Goal: Check status: Check status

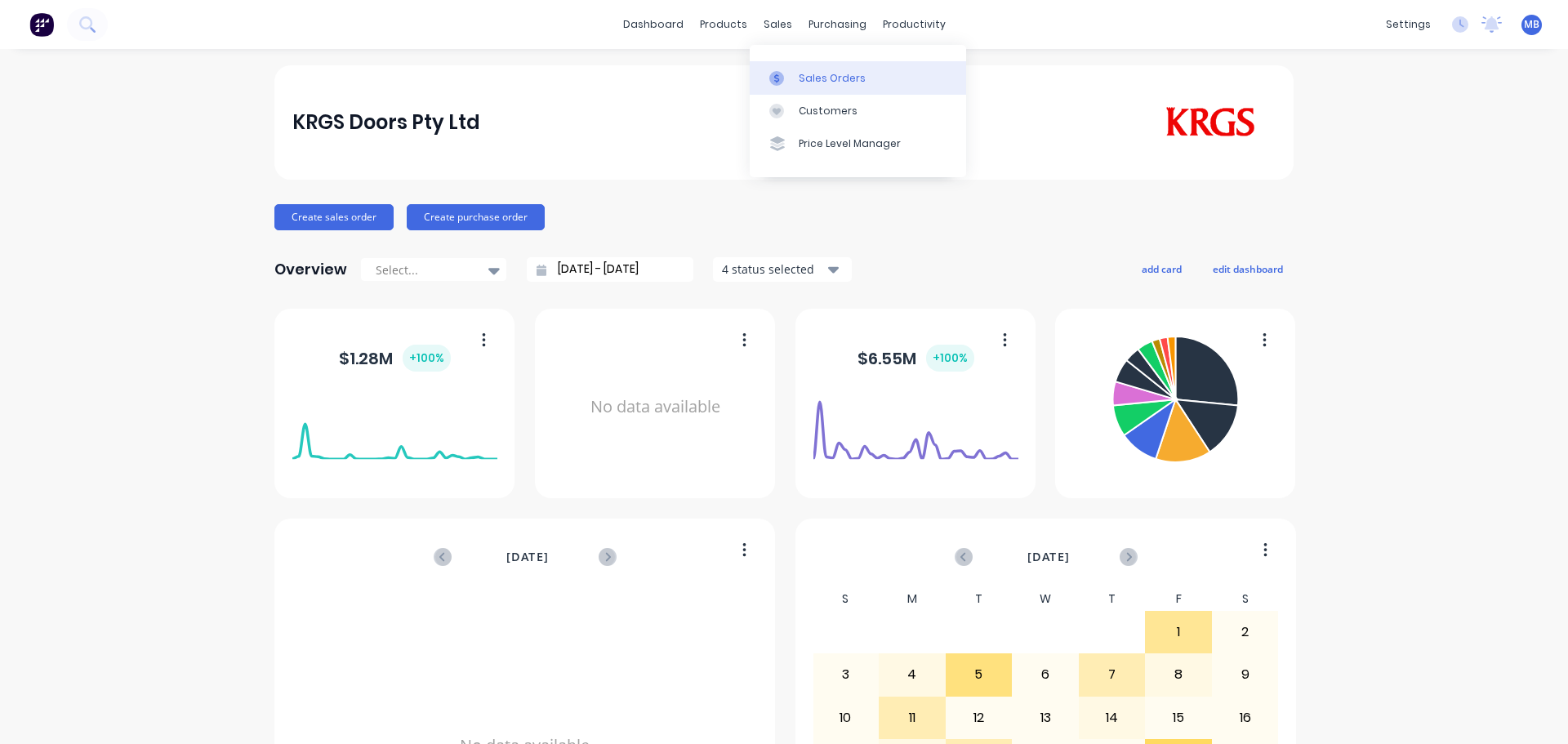
click at [811, 71] on div "Sales Orders" at bounding box center [832, 78] width 67 height 14
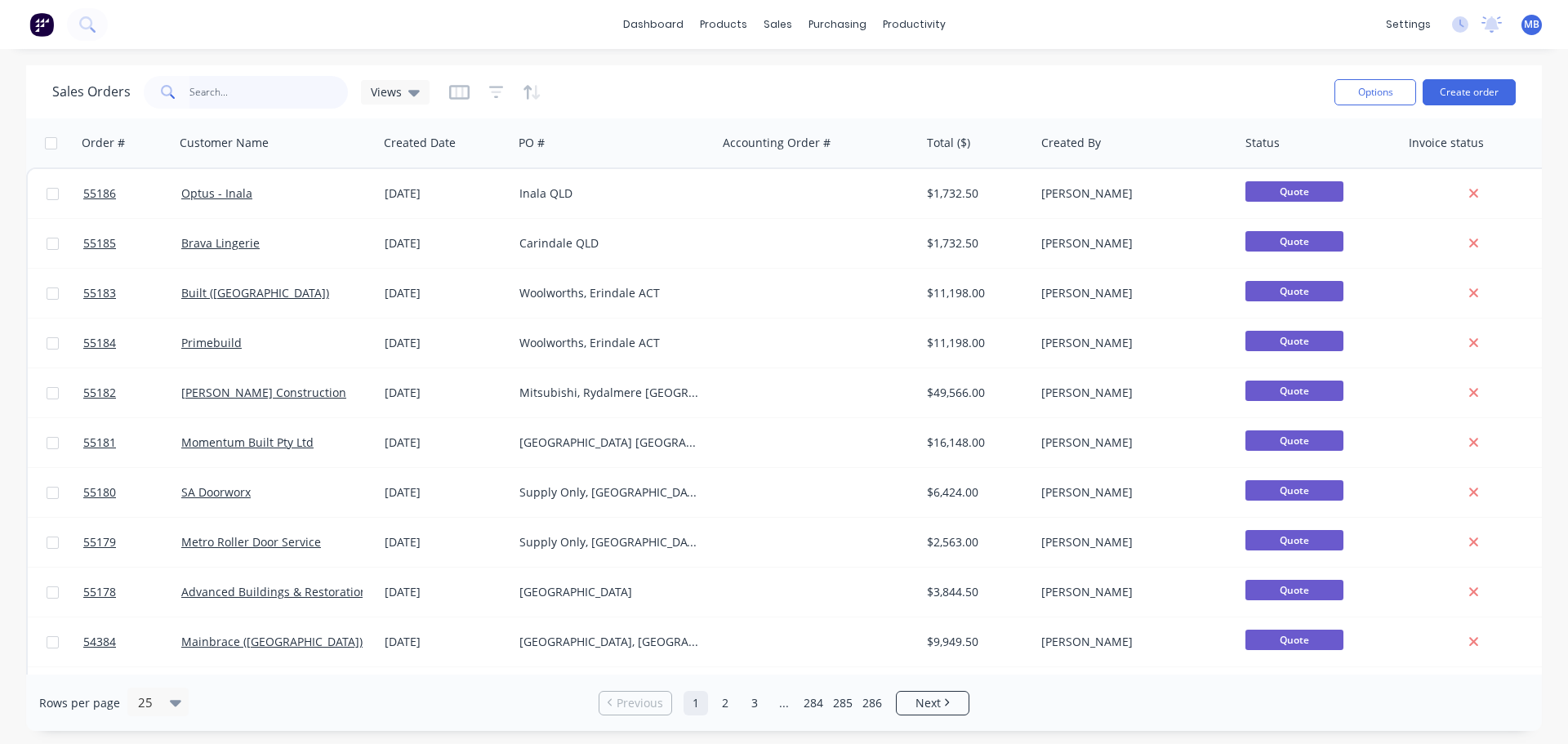
click at [214, 99] on input "text" at bounding box center [269, 92] width 159 height 33
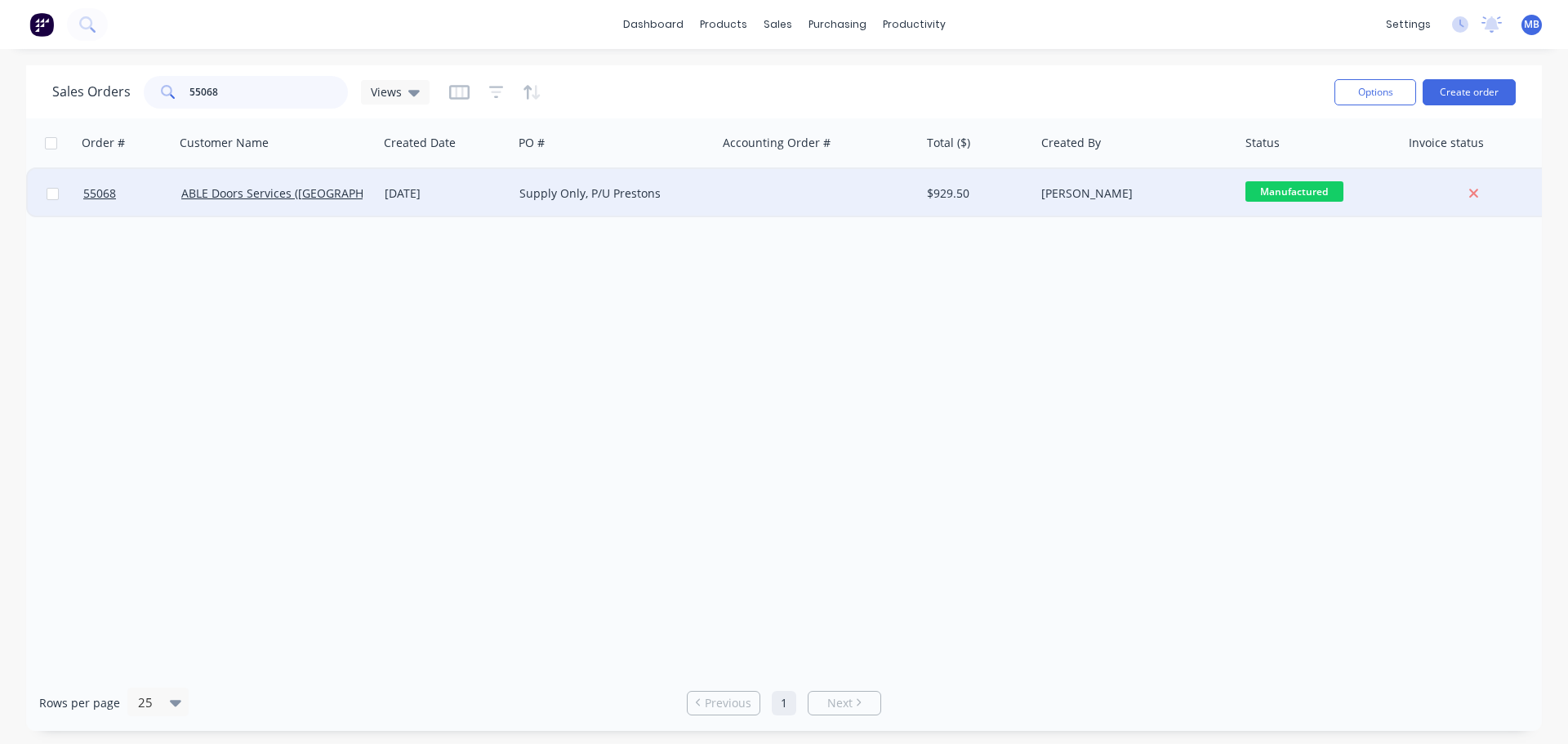
type input "55068"
click at [1010, 191] on div "$929.50" at bounding box center [975, 193] width 96 height 16
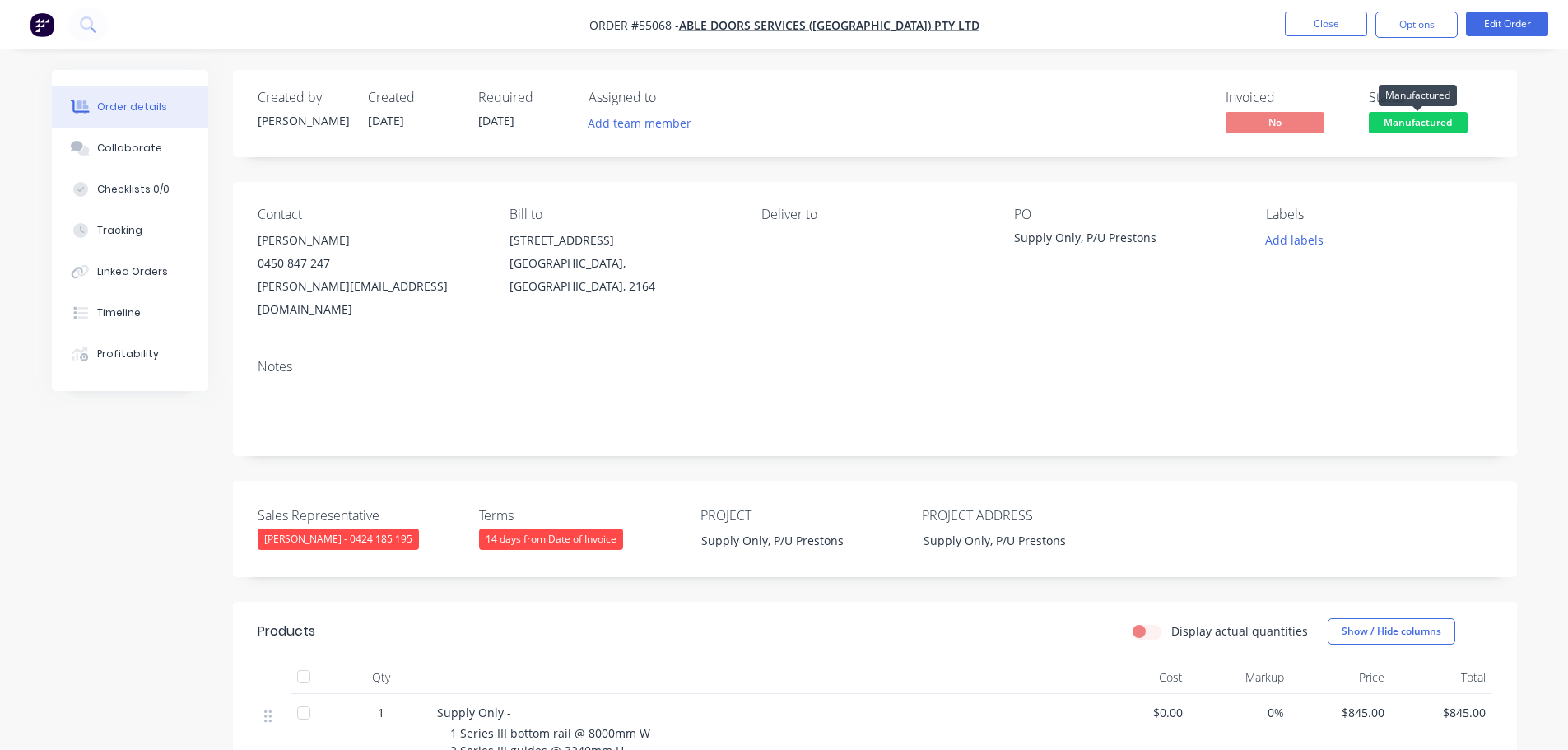
click at [1429, 119] on span "Manufactured" at bounding box center [1419, 122] width 99 height 20
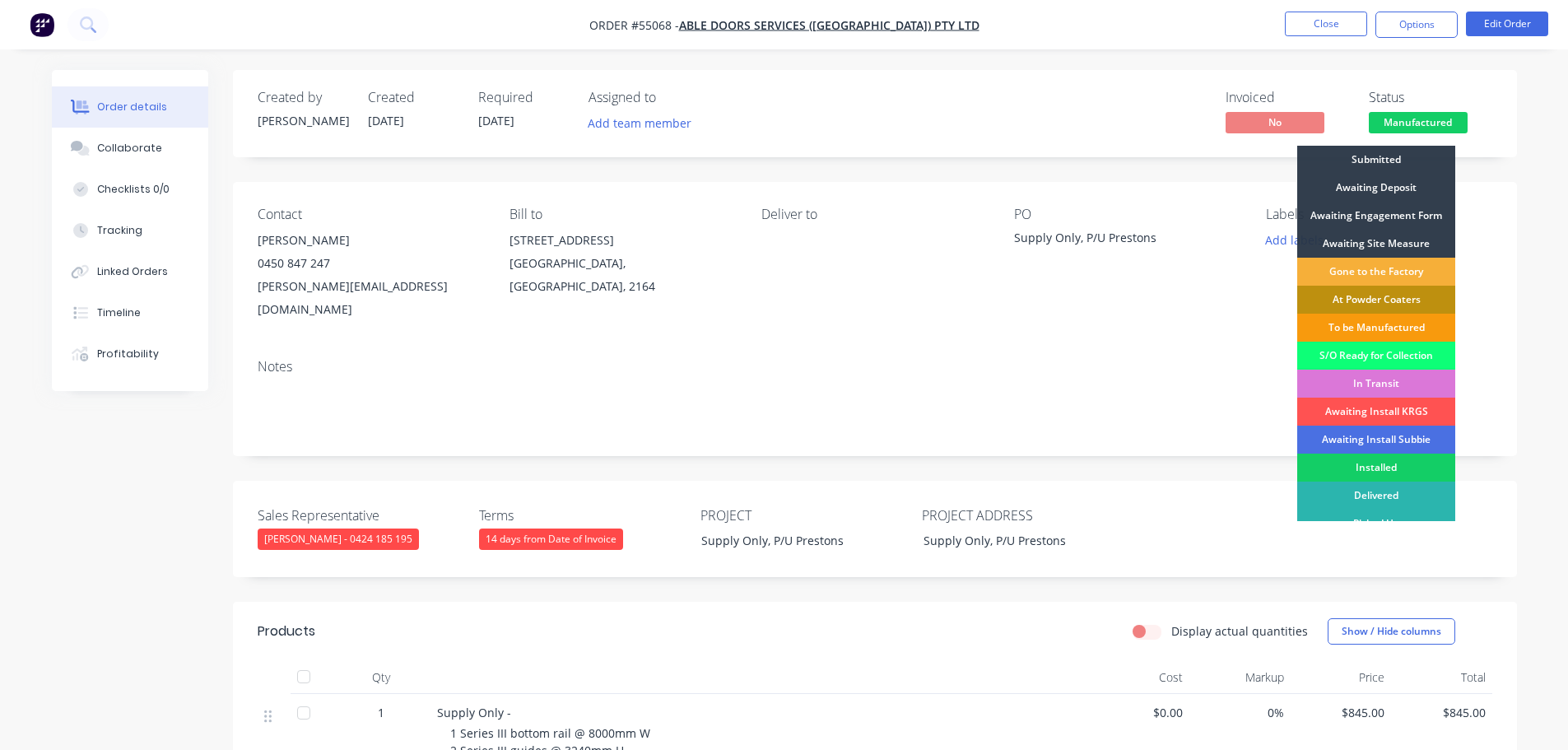
click at [1379, 470] on div "Installed" at bounding box center [1376, 467] width 158 height 28
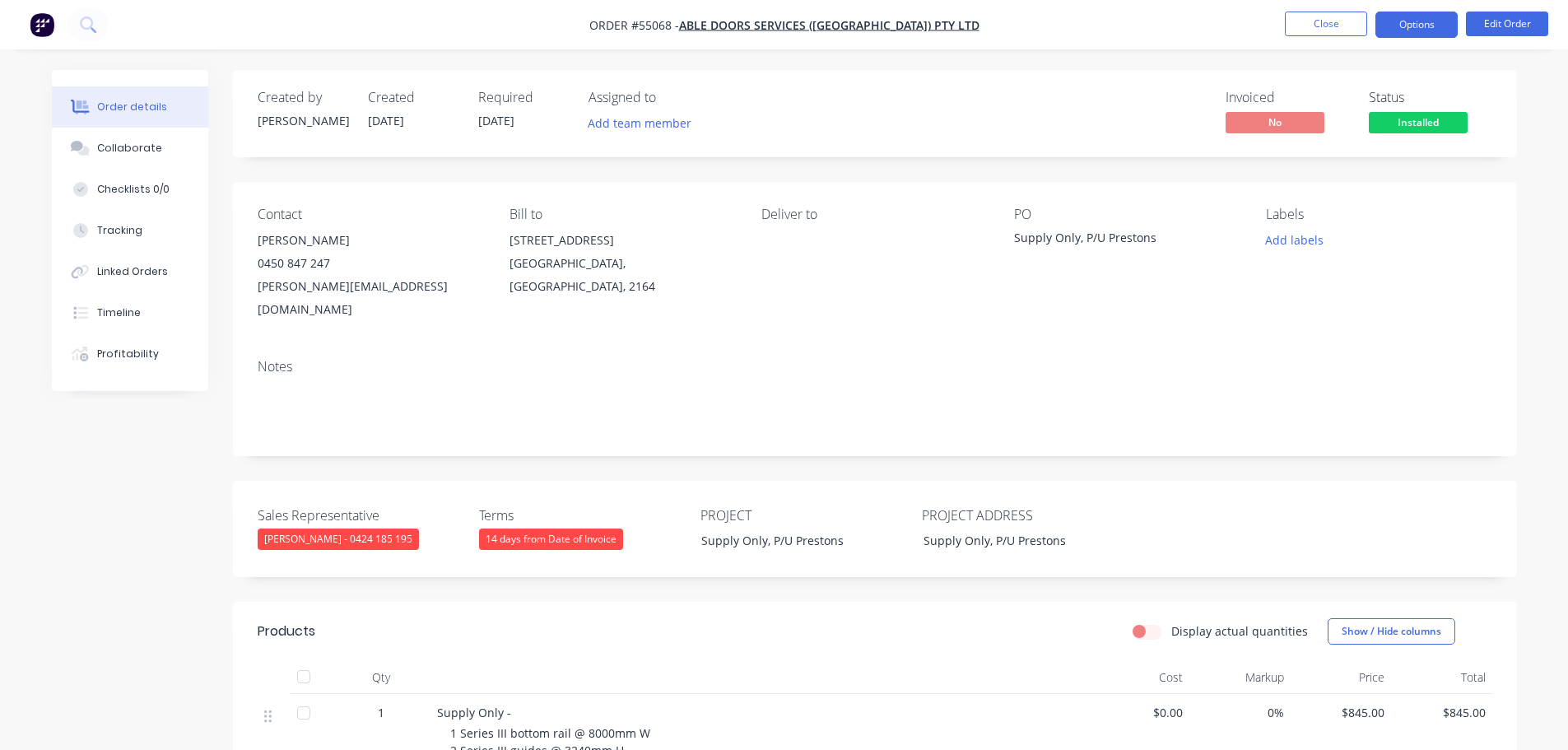
click at [1397, 25] on button "Options" at bounding box center [1416, 25] width 82 height 26
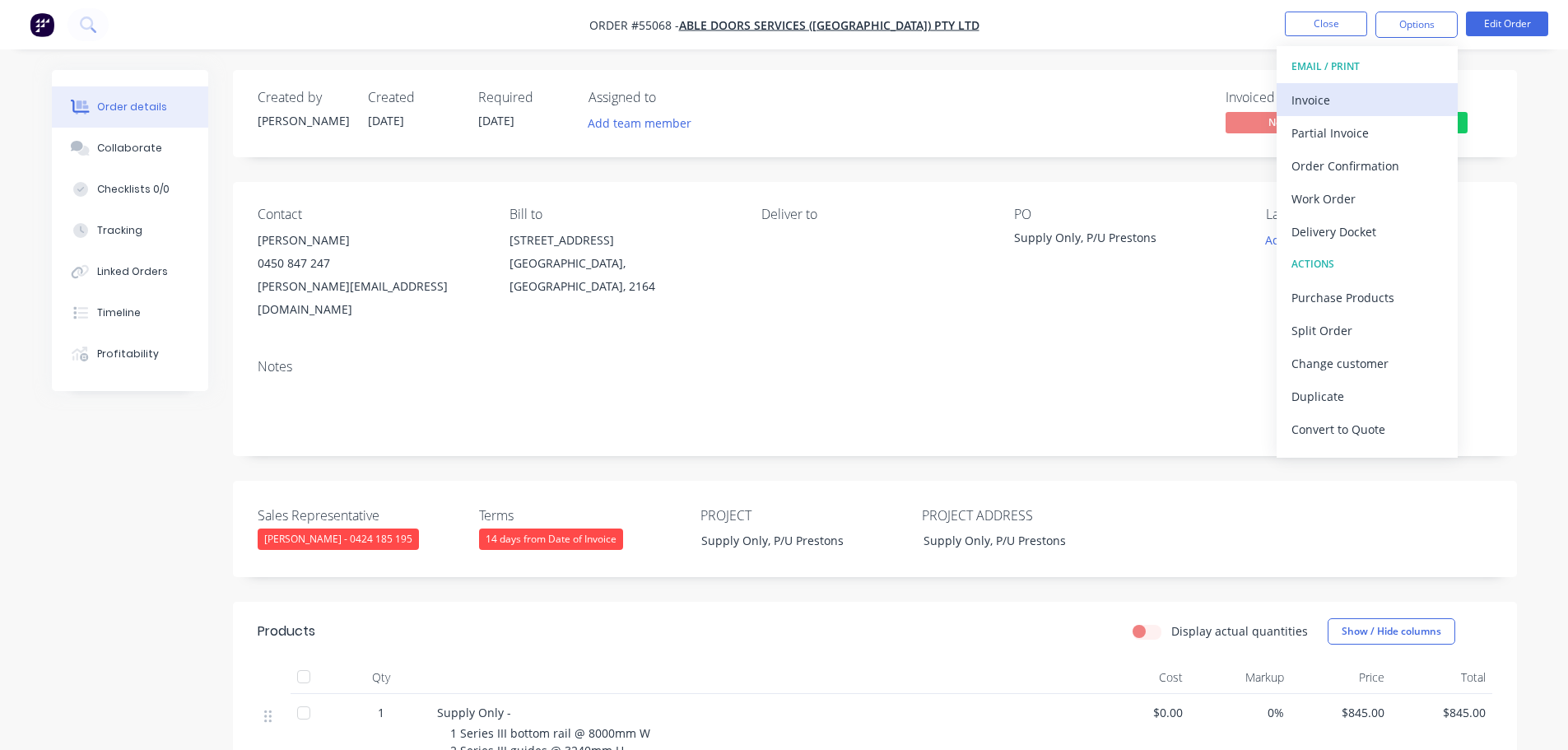
click at [1297, 115] on button "Invoice" at bounding box center [1367, 99] width 181 height 33
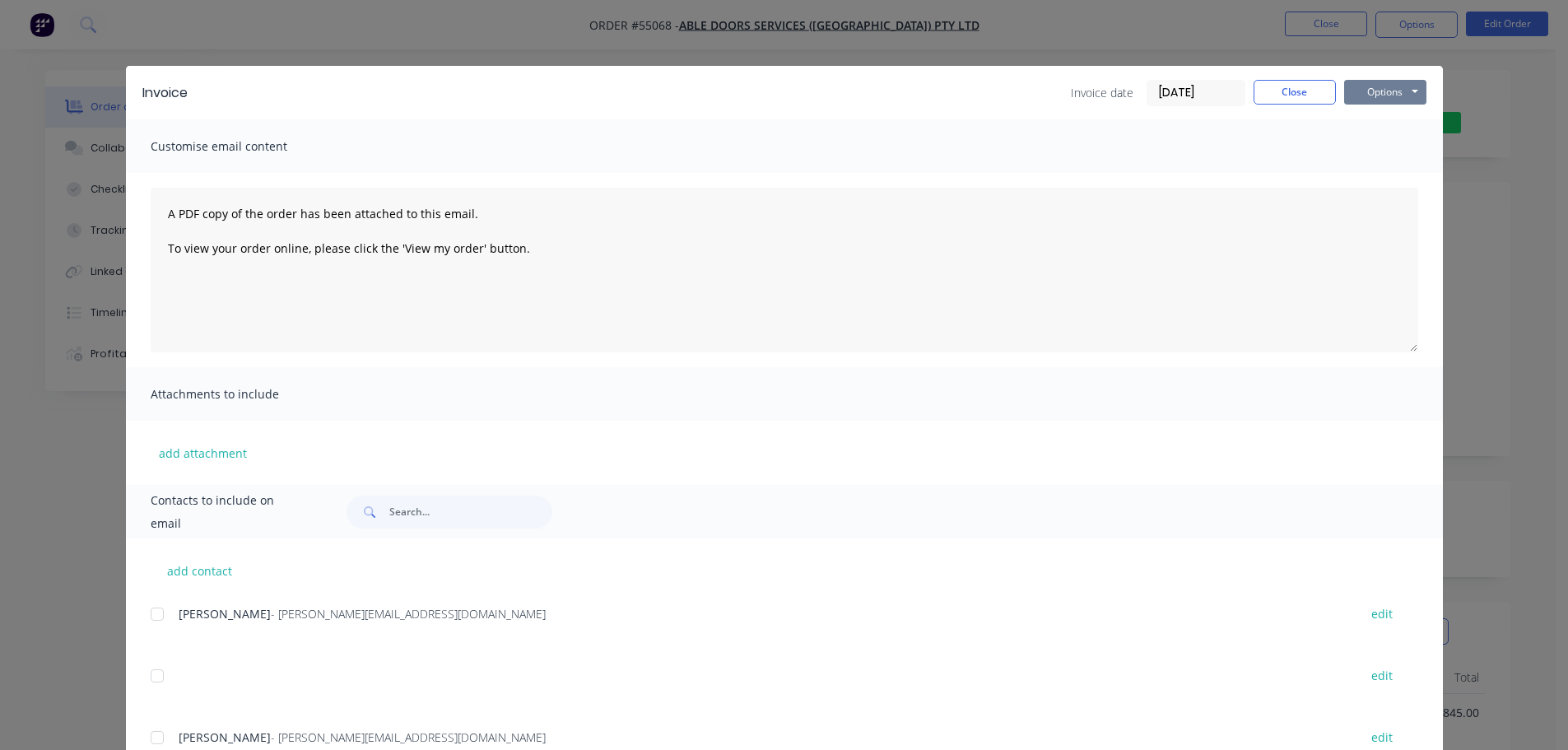
click at [1356, 96] on button "Options" at bounding box center [1385, 92] width 82 height 25
click at [1360, 151] on button "Print" at bounding box center [1397, 149] width 105 height 27
click at [1310, 102] on button "Close" at bounding box center [1294, 92] width 82 height 25
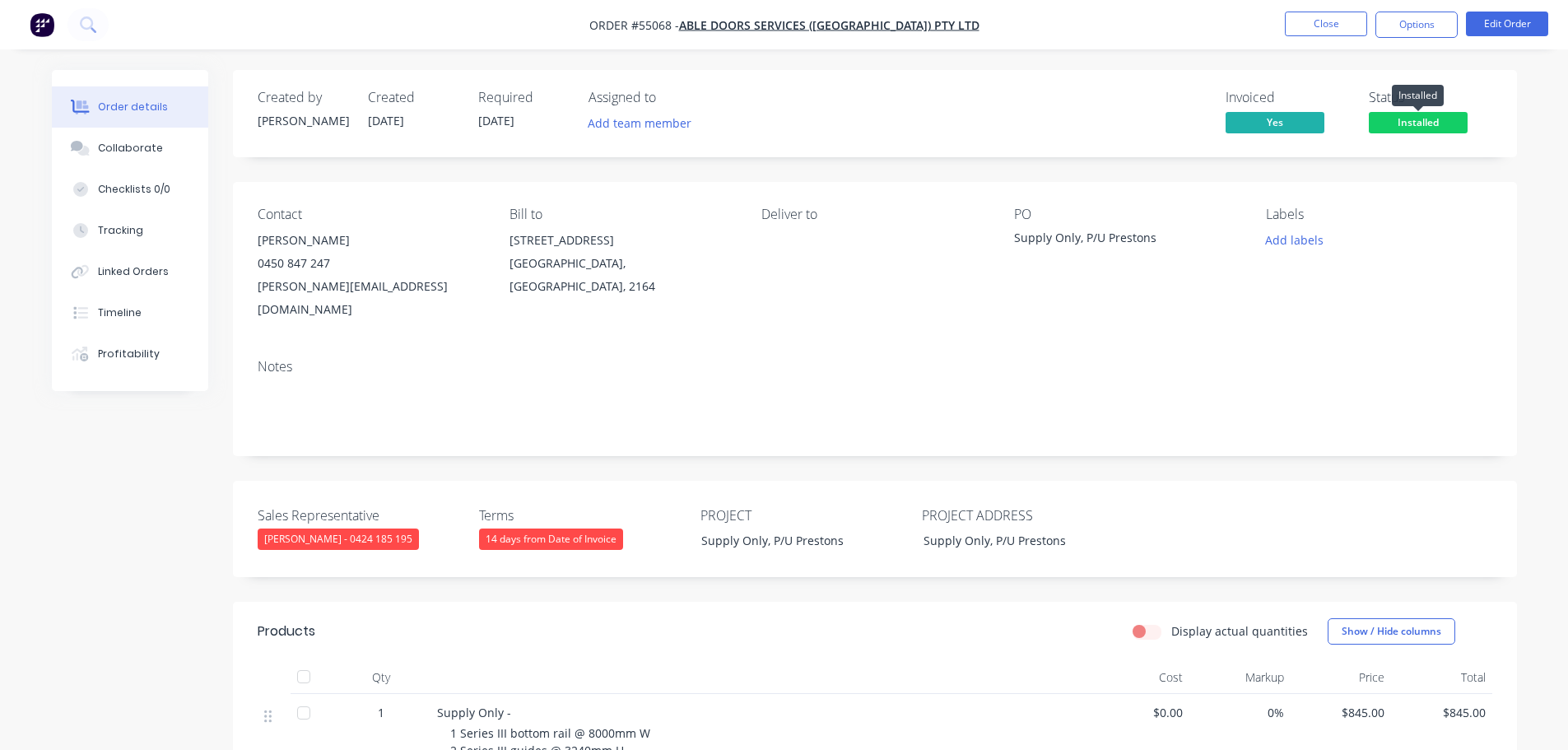
click at [1412, 132] on span "Installed" at bounding box center [1419, 122] width 99 height 20
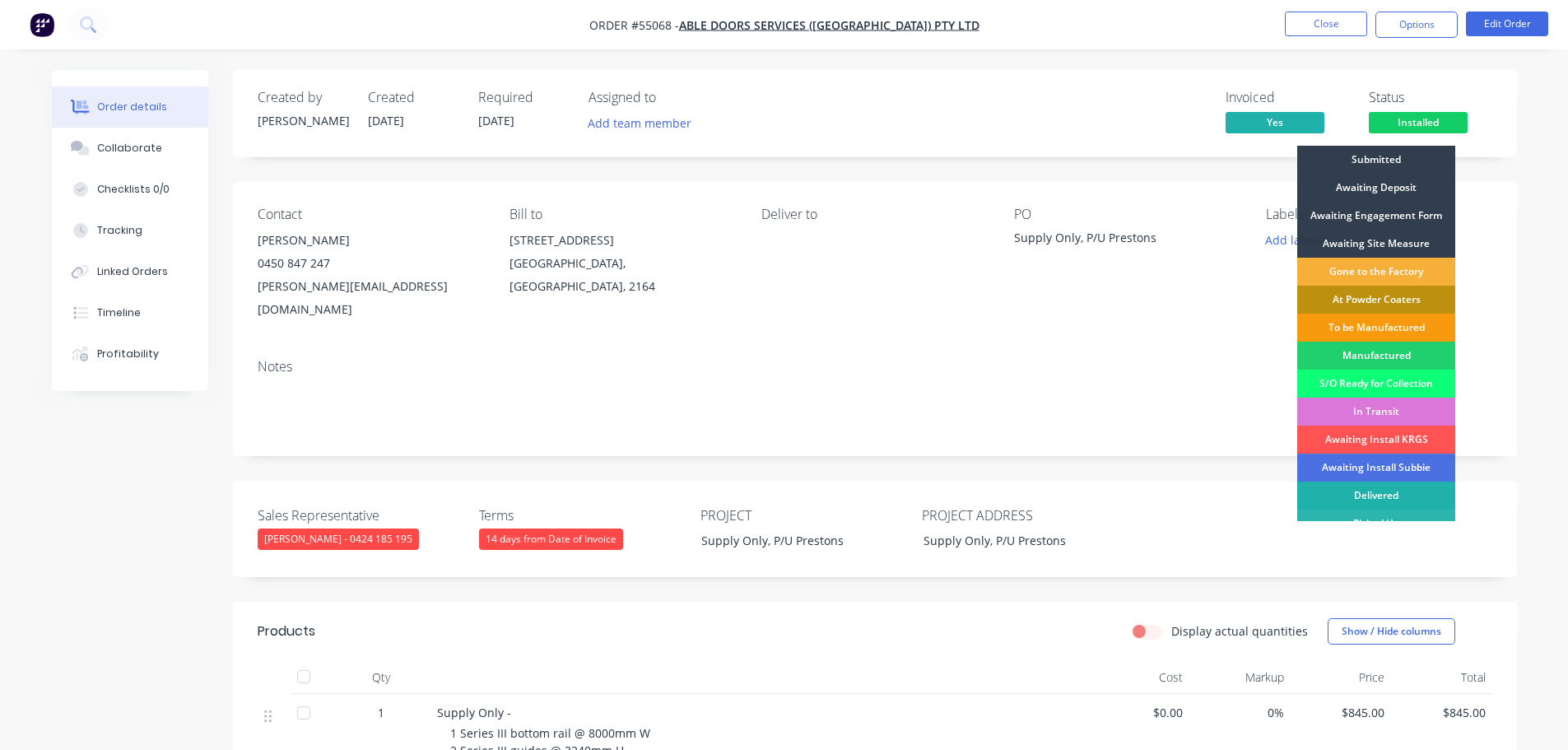
click at [1390, 492] on div "Delivered" at bounding box center [1376, 495] width 158 height 28
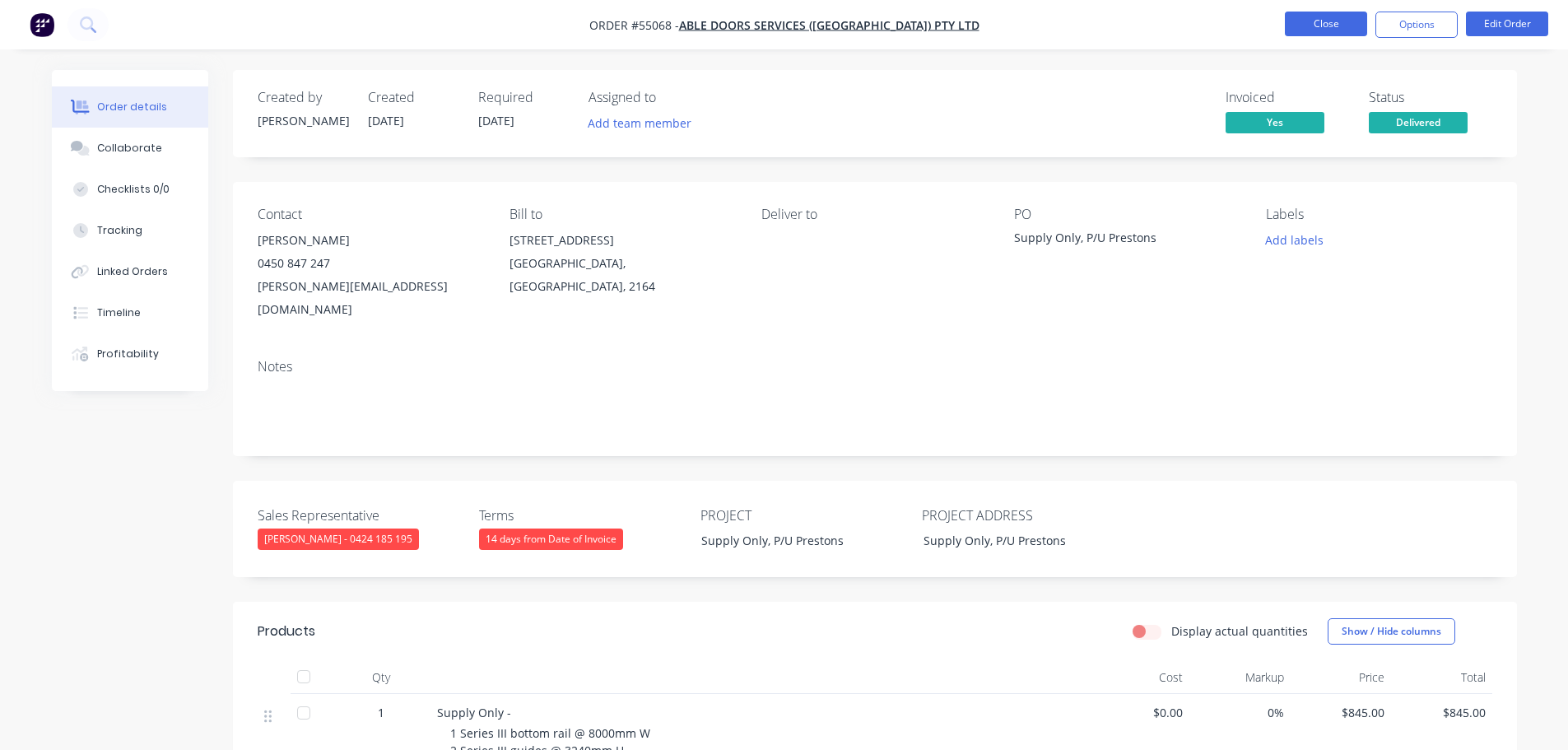
click at [1324, 24] on button "Close" at bounding box center [1326, 24] width 82 height 25
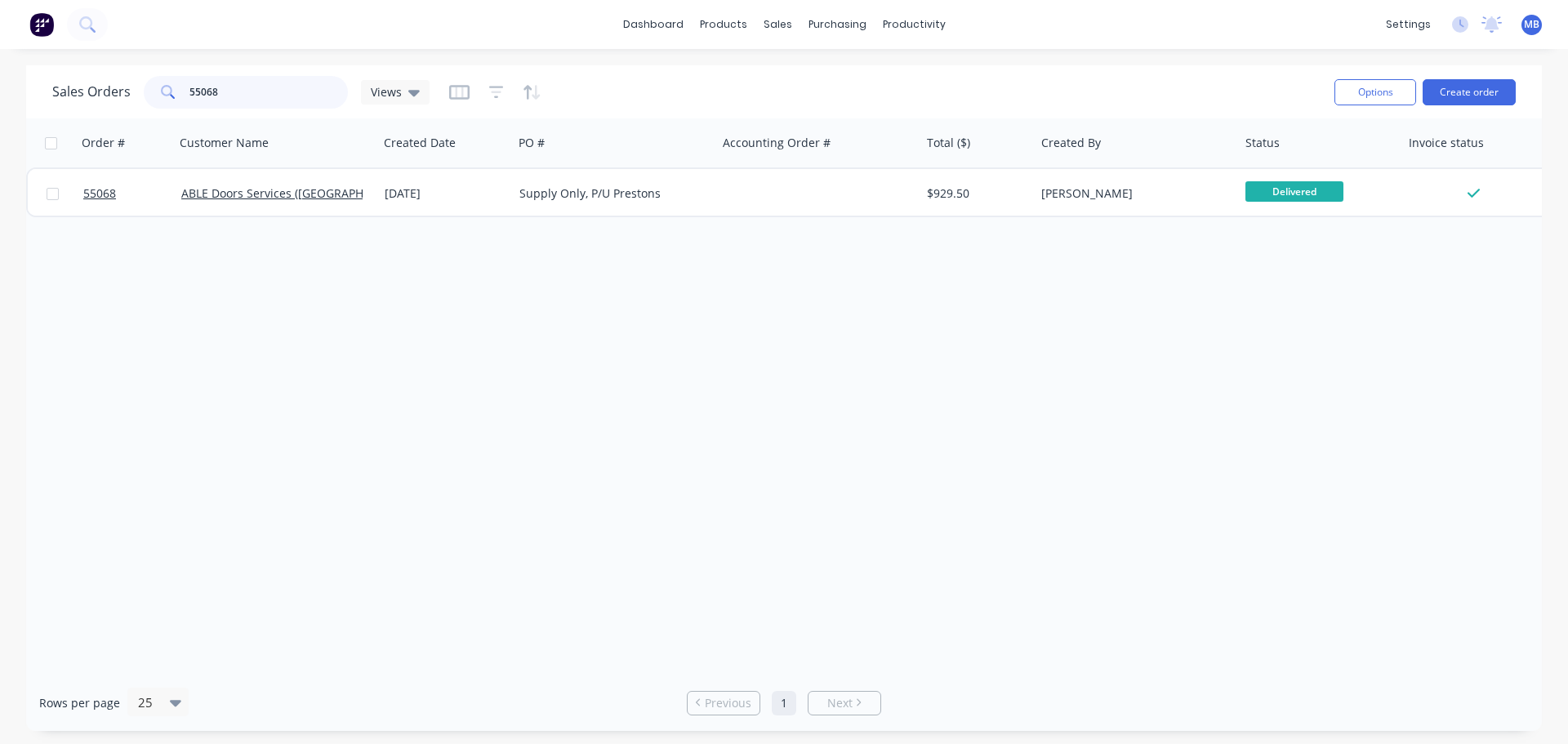
drag, startPoint x: 246, startPoint y: 90, endPoint x: 90, endPoint y: 65, distance: 158.0
click at [90, 65] on div "dashboard products sales purchasing productivity dashboard products Product Cat…" at bounding box center [784, 372] width 1568 height 744
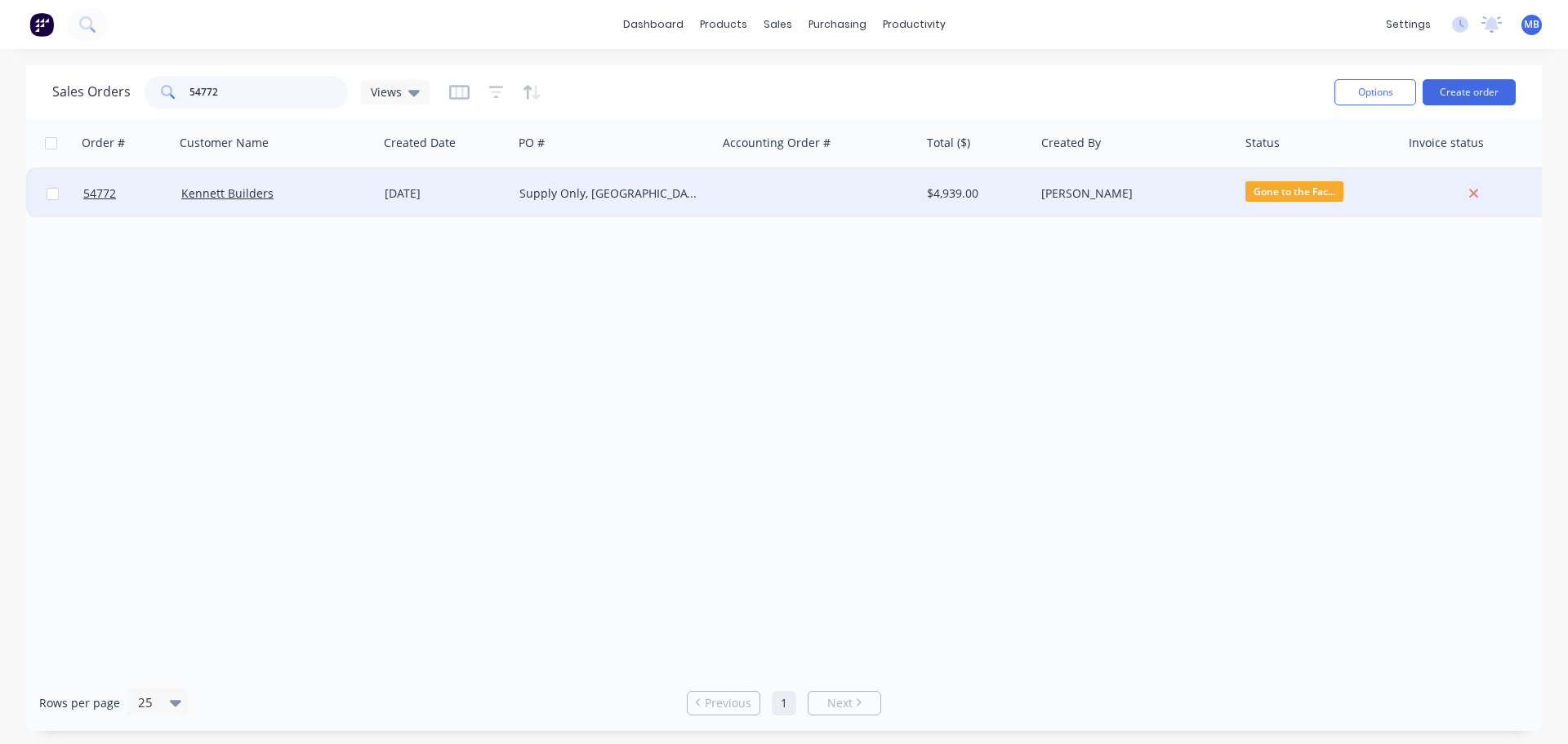
type input "54772"
click at [1156, 199] on div "[PERSON_NAME]" at bounding box center [1132, 193] width 181 height 16
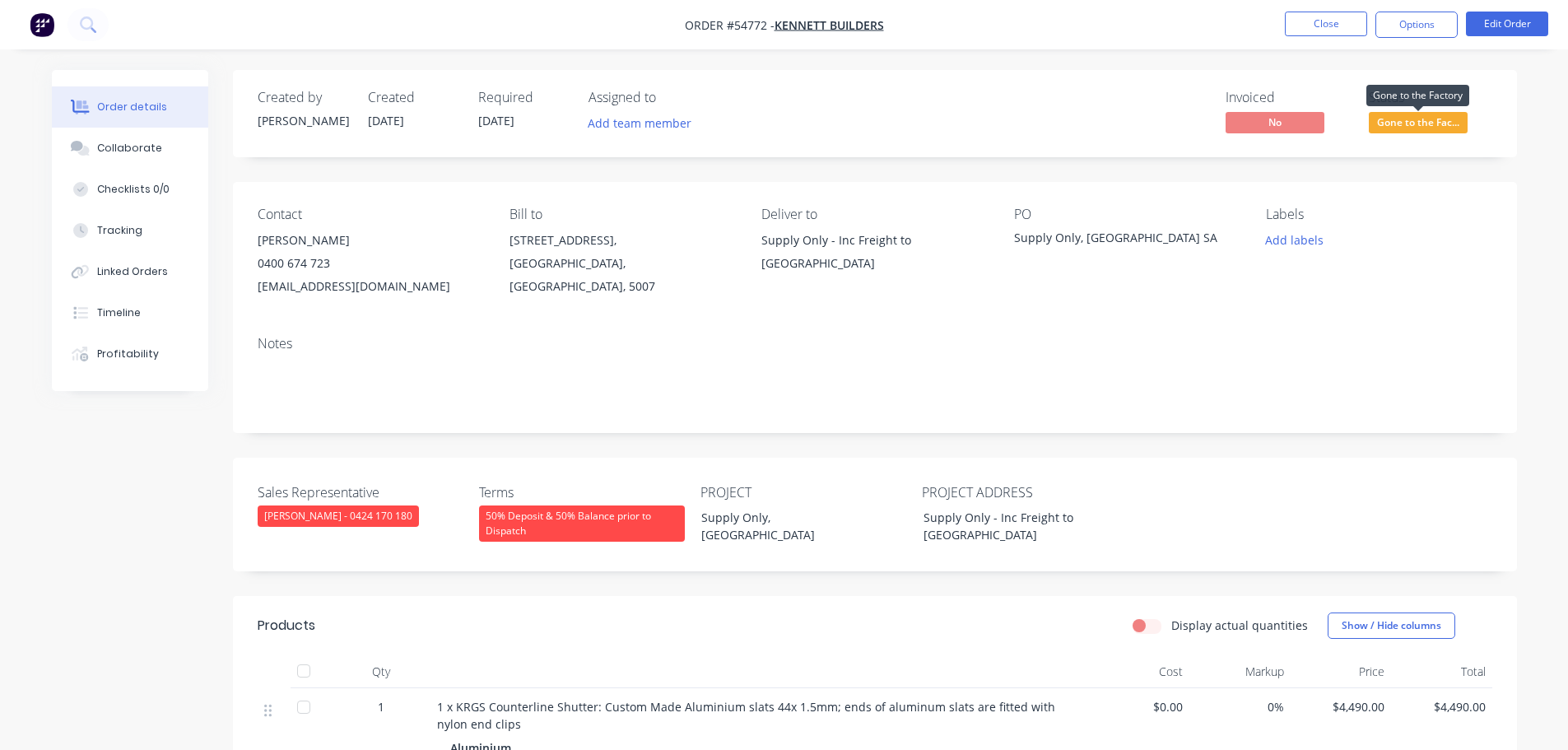
click at [1410, 122] on span "Gone to the Fac..." at bounding box center [1419, 122] width 99 height 20
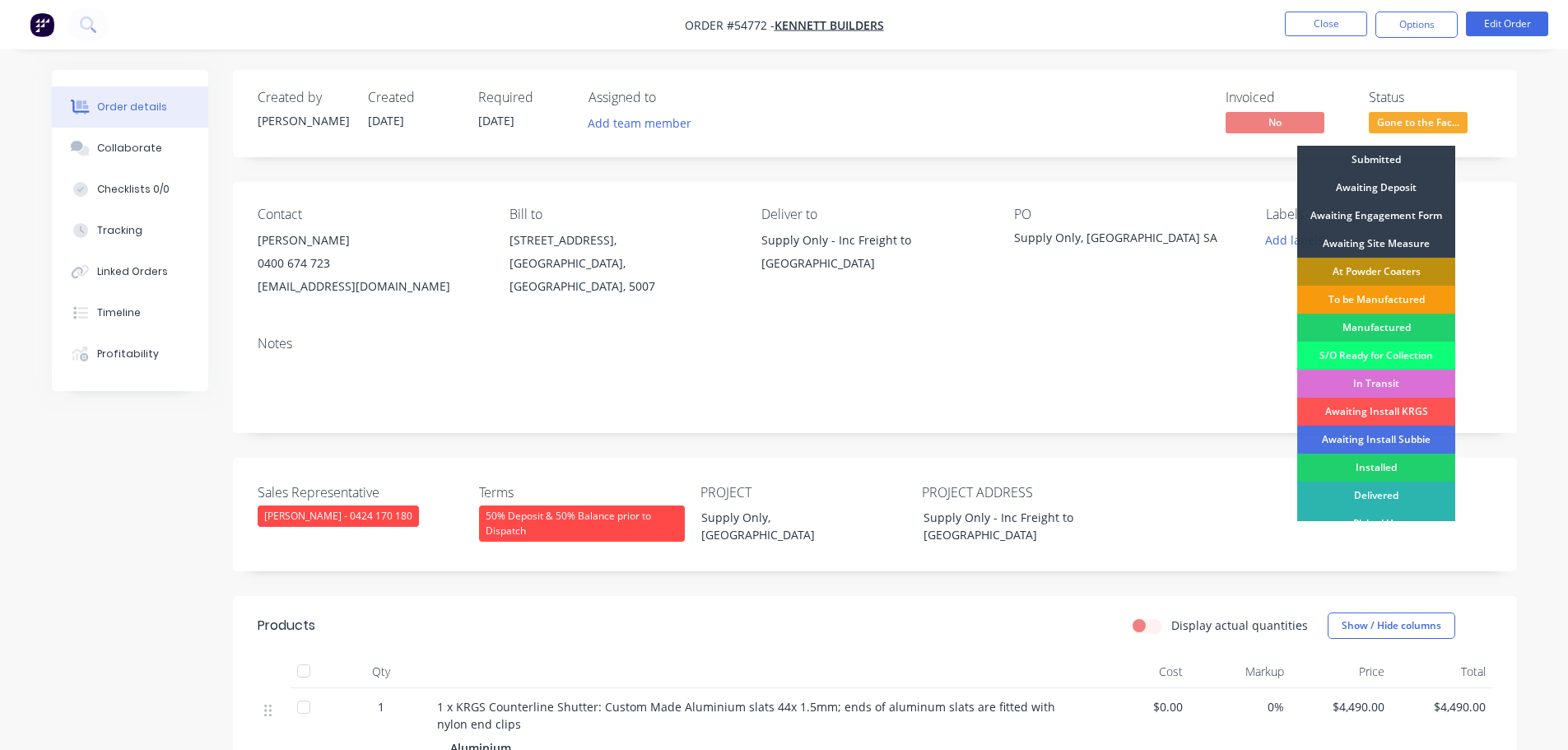
click at [1379, 382] on div "In Transit" at bounding box center [1376, 383] width 158 height 28
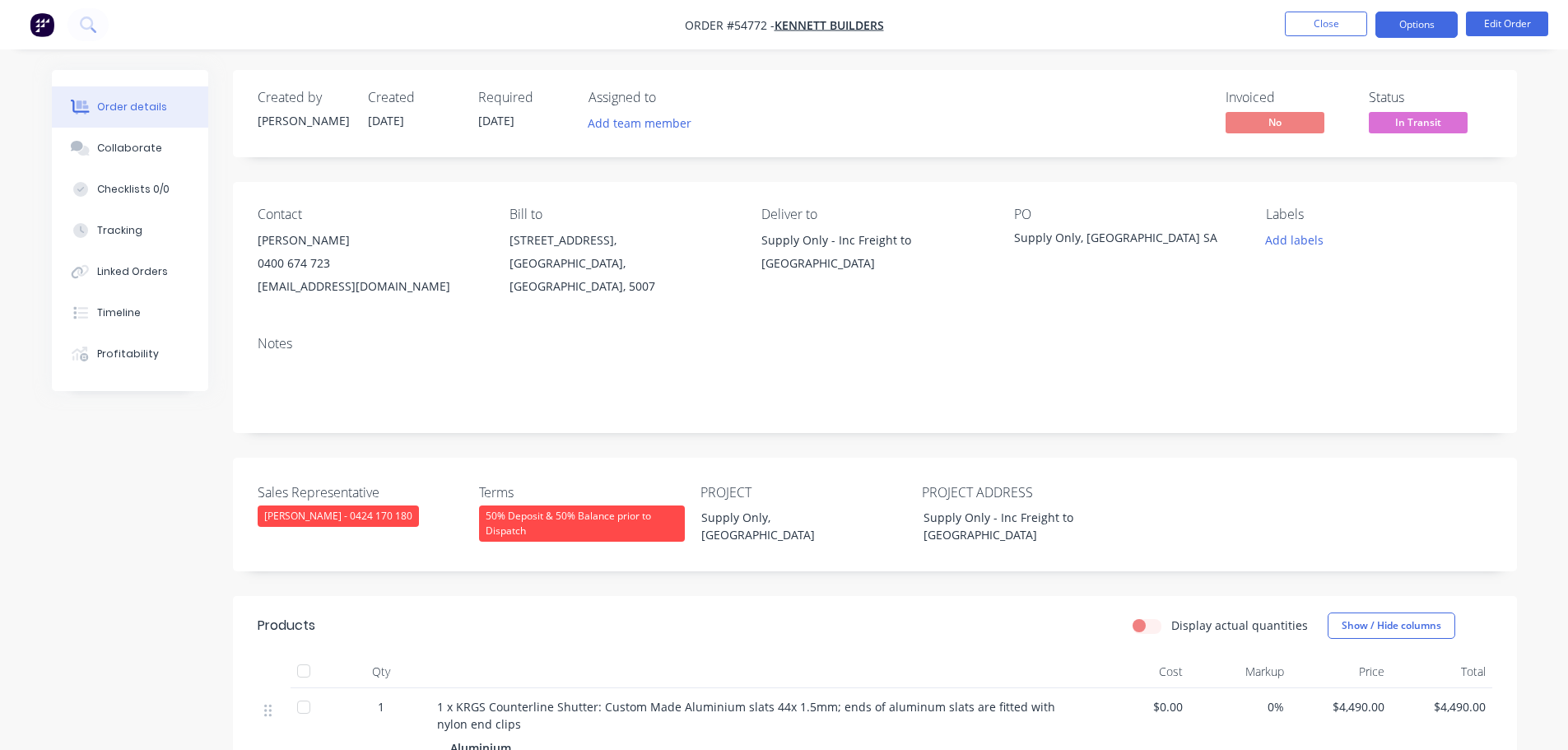
click at [1407, 26] on button "Options" at bounding box center [1416, 25] width 82 height 26
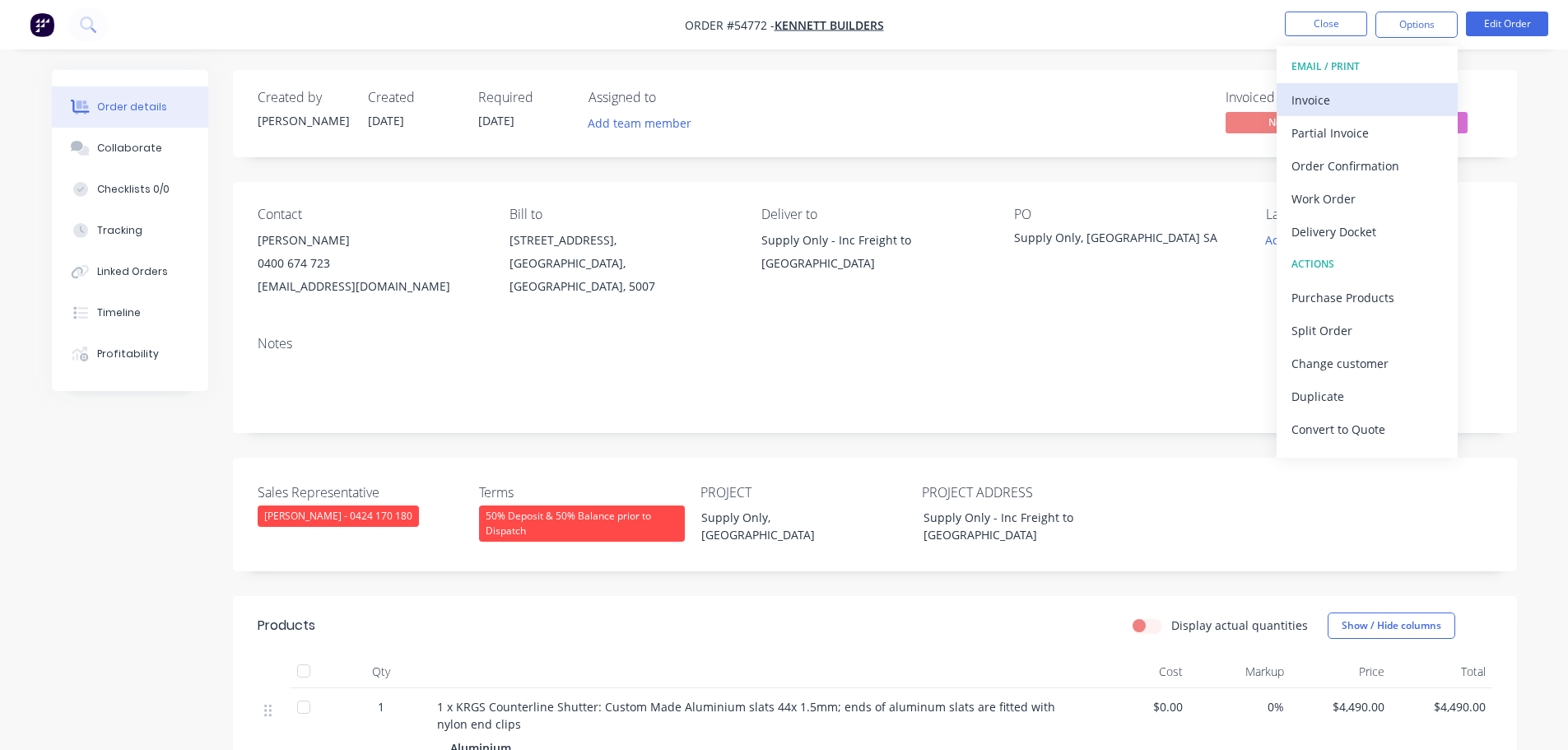
click at [1314, 104] on div "Invoice" at bounding box center [1368, 100] width 151 height 24
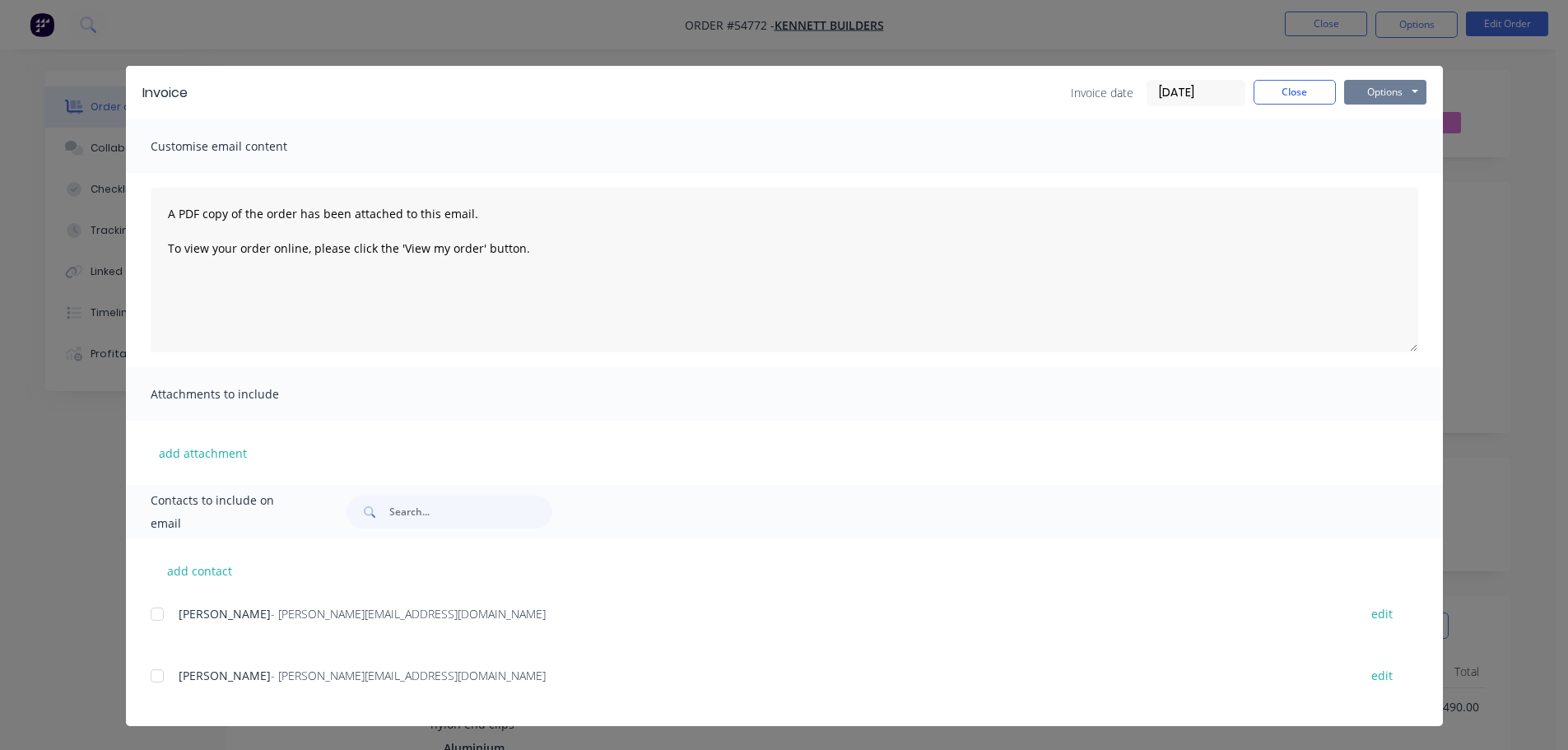
click at [1376, 84] on button "Options" at bounding box center [1385, 92] width 82 height 25
click at [1371, 149] on button "Print" at bounding box center [1397, 149] width 105 height 27
click at [1294, 93] on button "Close" at bounding box center [1294, 92] width 82 height 25
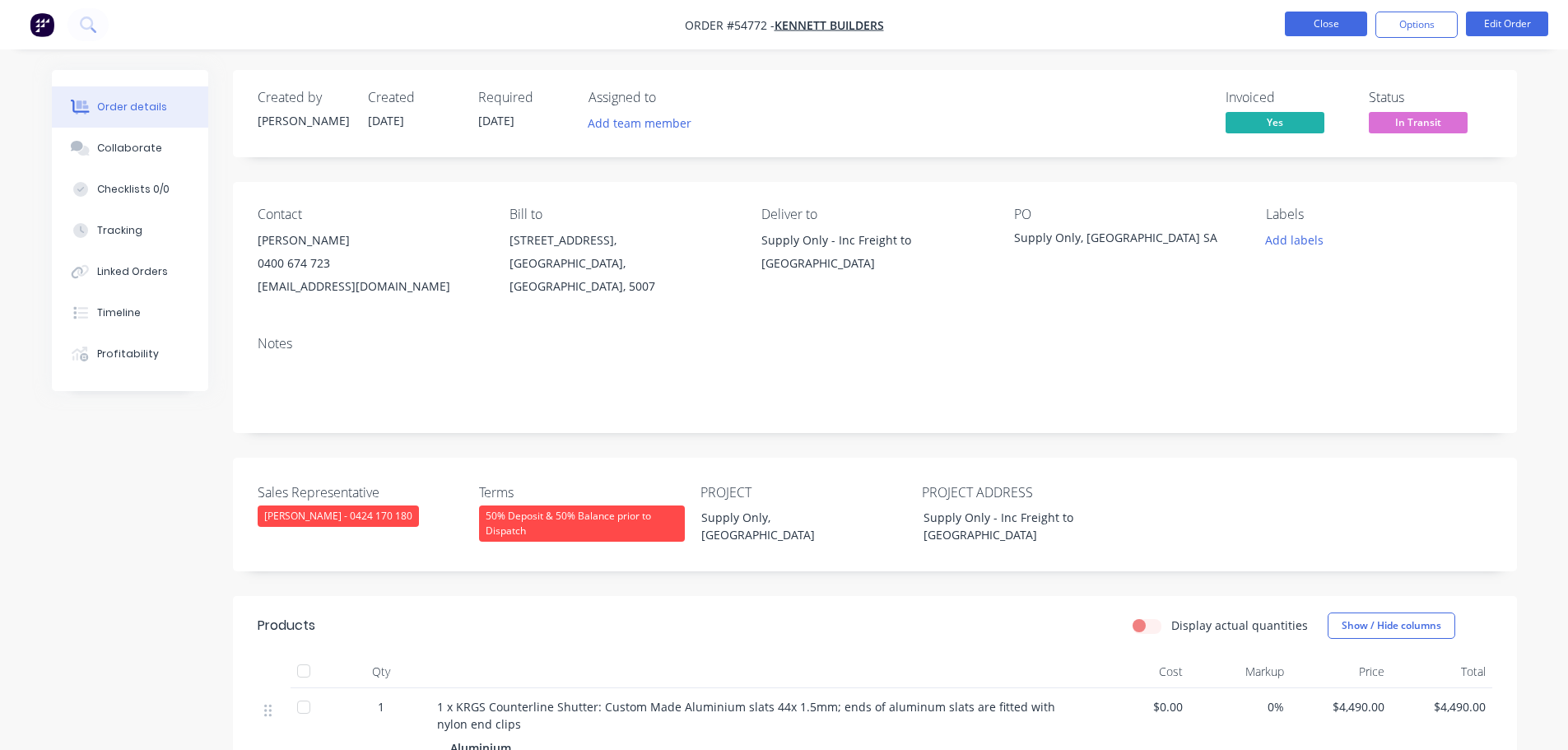
click at [1300, 15] on button "Close" at bounding box center [1326, 24] width 82 height 25
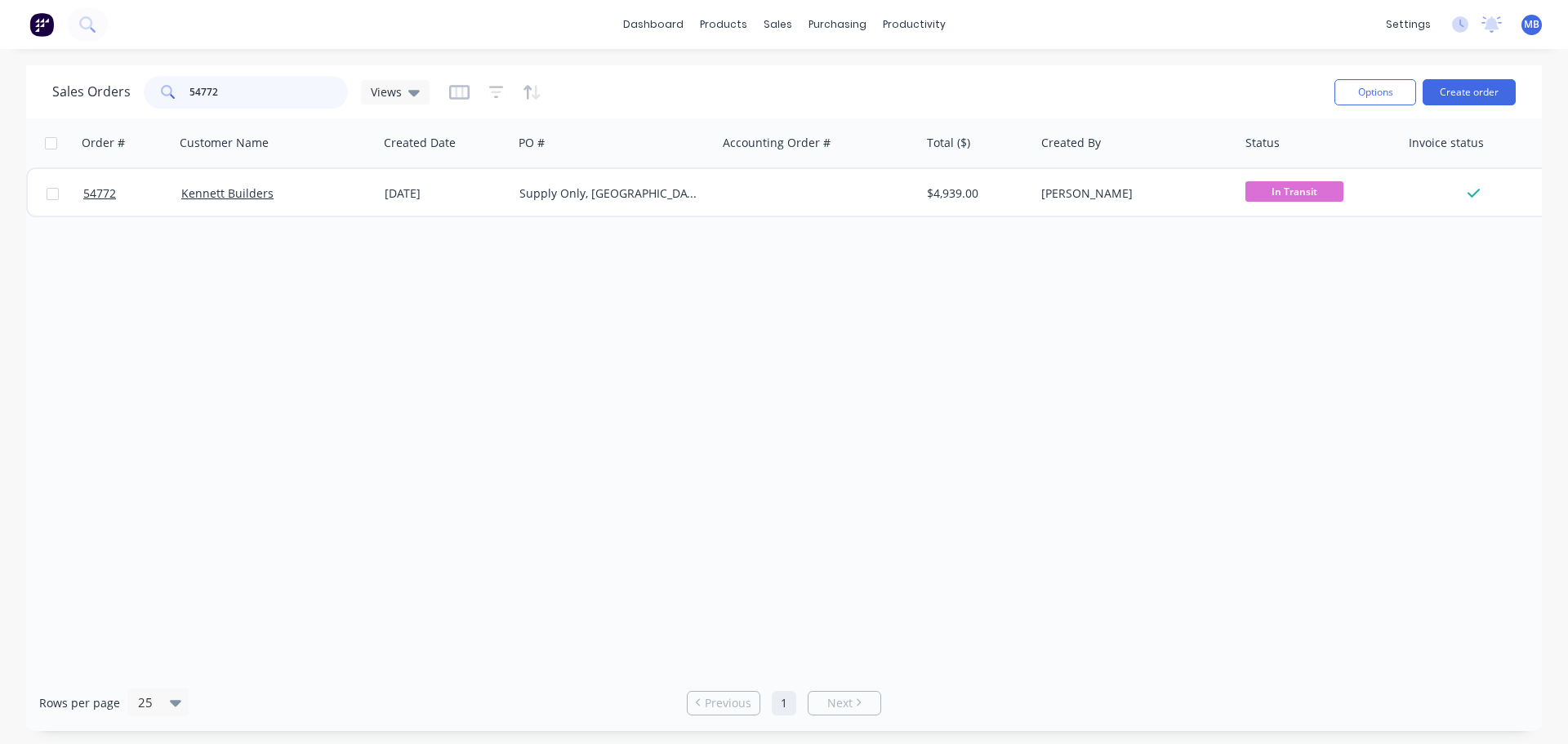
drag, startPoint x: 252, startPoint y: 97, endPoint x: 70, endPoint y: 71, distance: 183.8
click at [116, 88] on div "Sales Orders 54772 Views" at bounding box center [241, 92] width 377 height 33
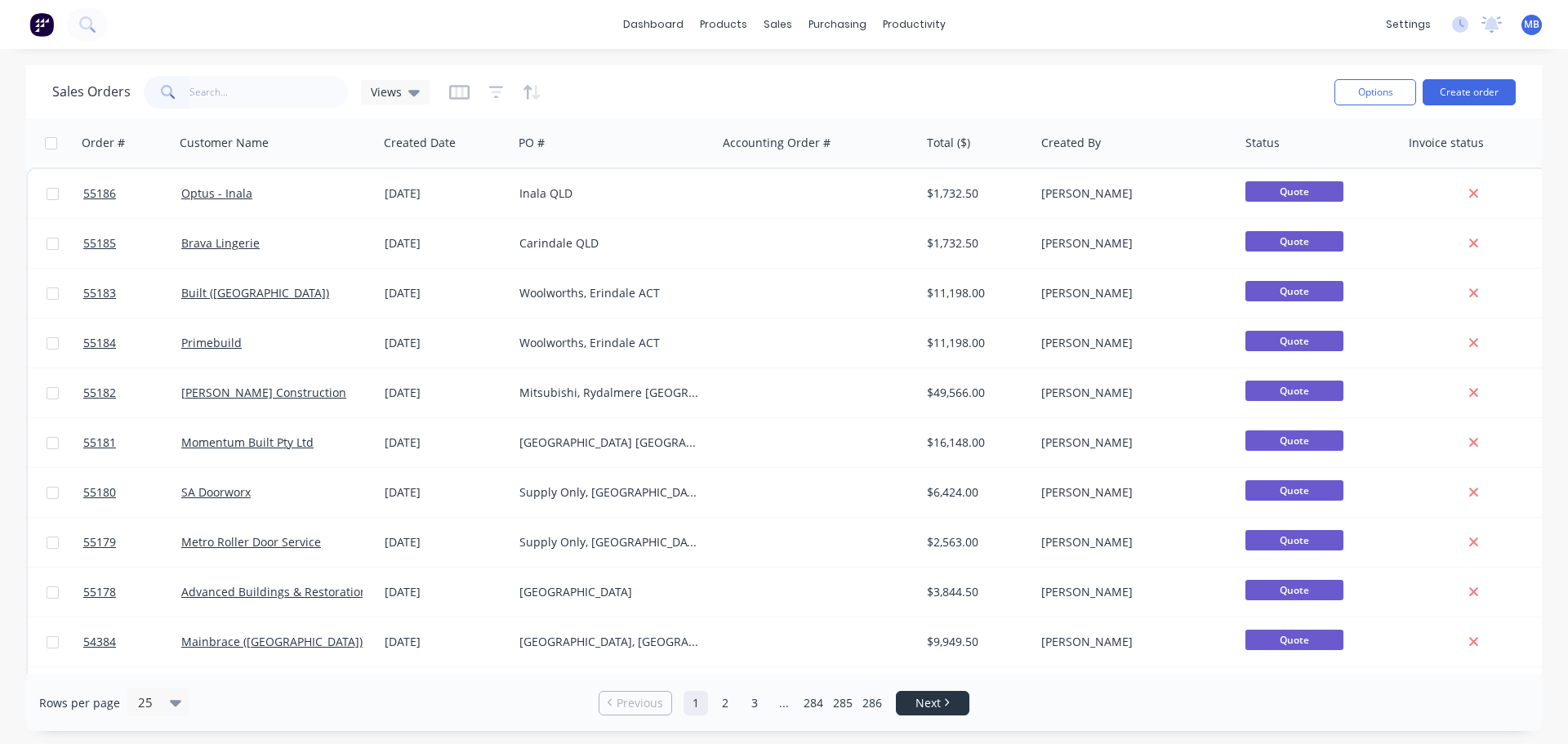
click at [928, 704] on span "Next" at bounding box center [928, 703] width 25 height 16
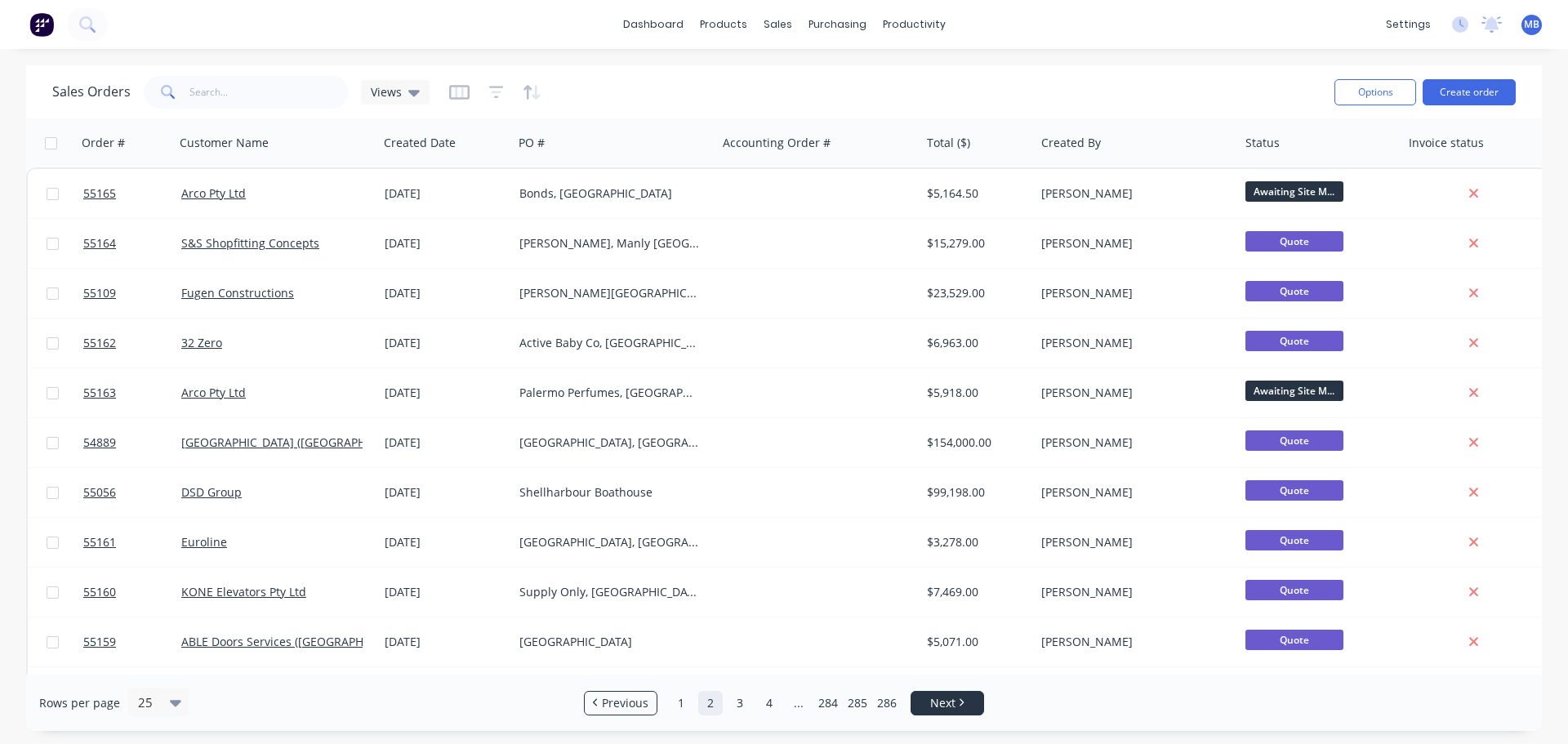
click at [928, 704] on link "Next" at bounding box center [947, 703] width 72 height 16
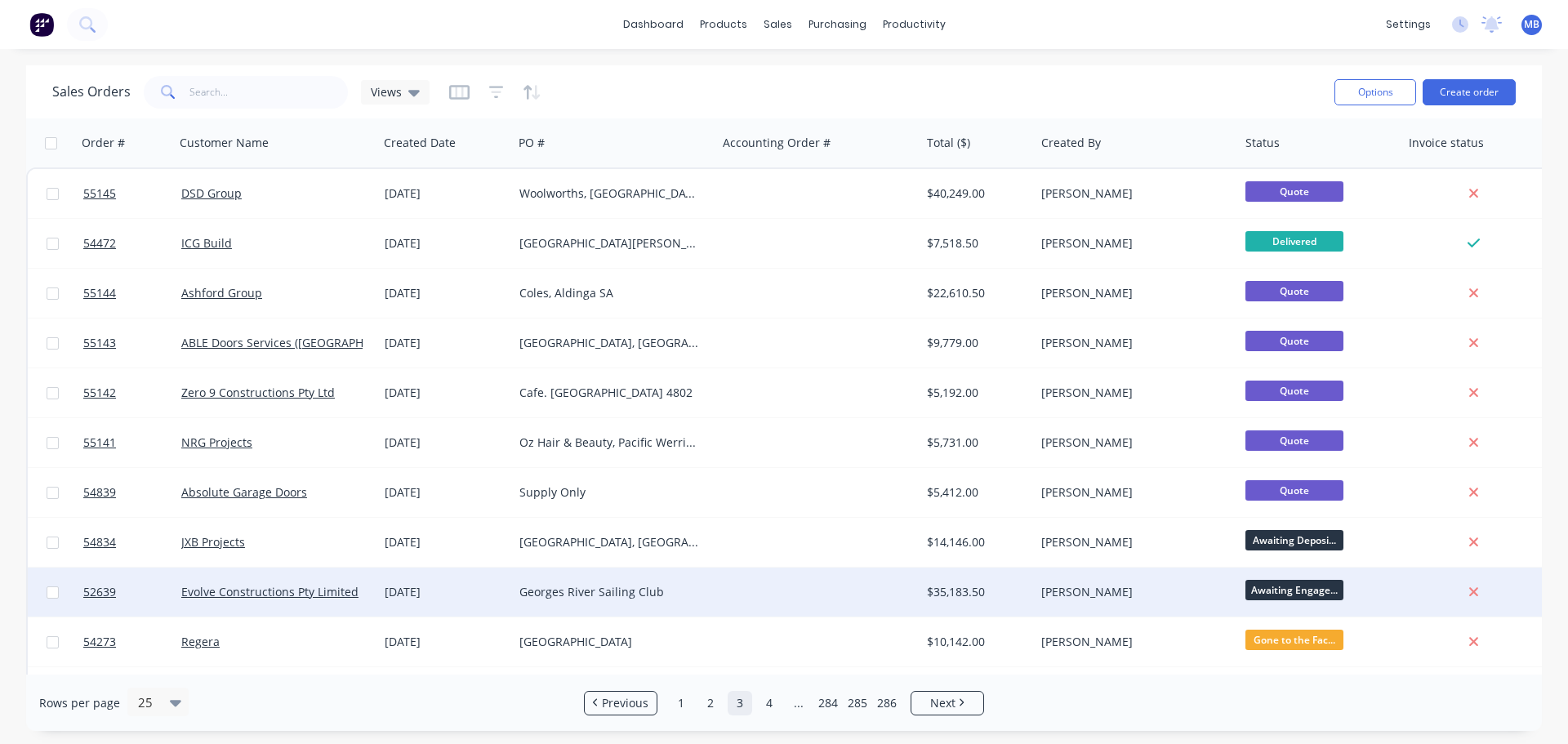
click at [1159, 595] on div "[PERSON_NAME]" at bounding box center [1132, 591] width 181 height 16
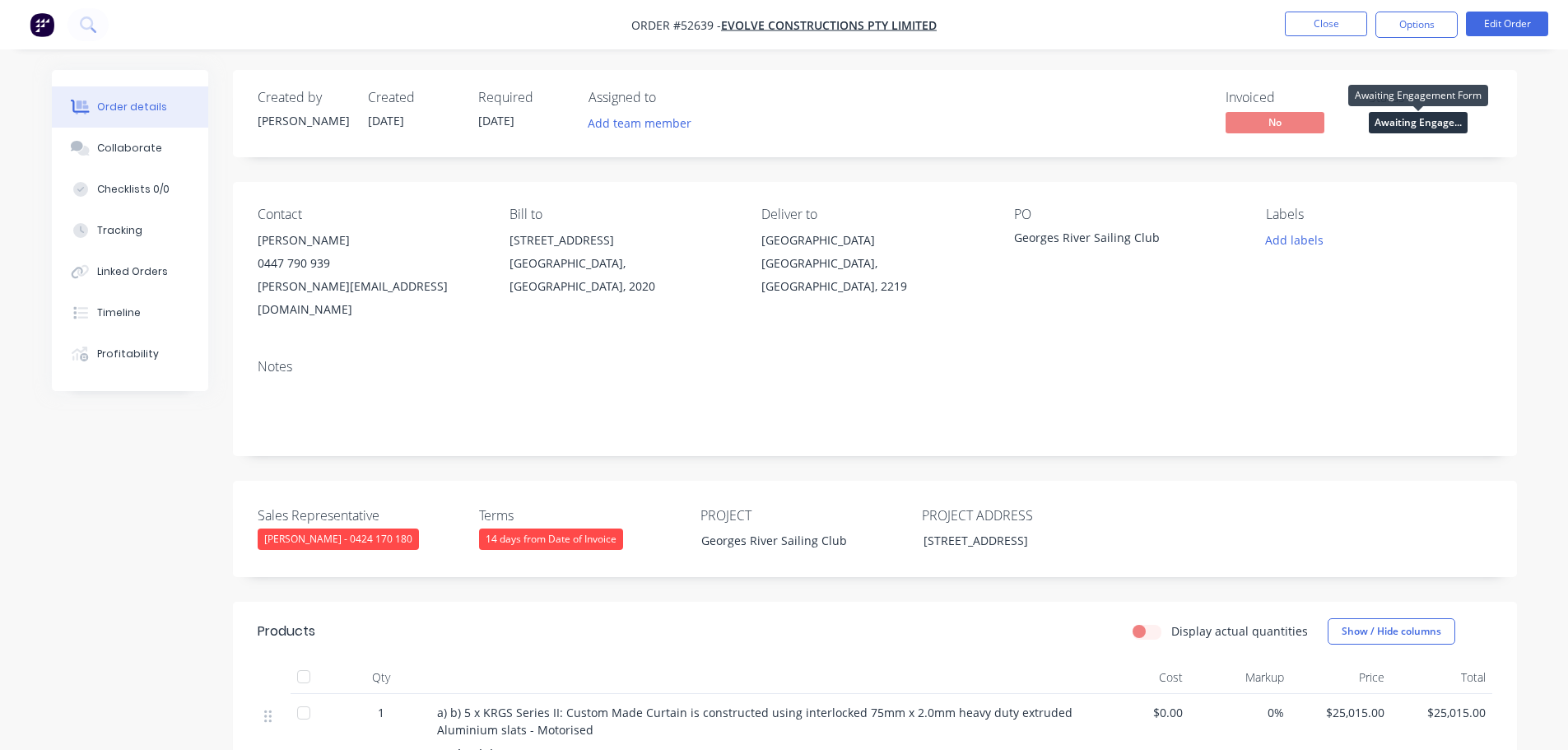
click at [1427, 126] on span "Awaiting Engage..." at bounding box center [1419, 122] width 99 height 20
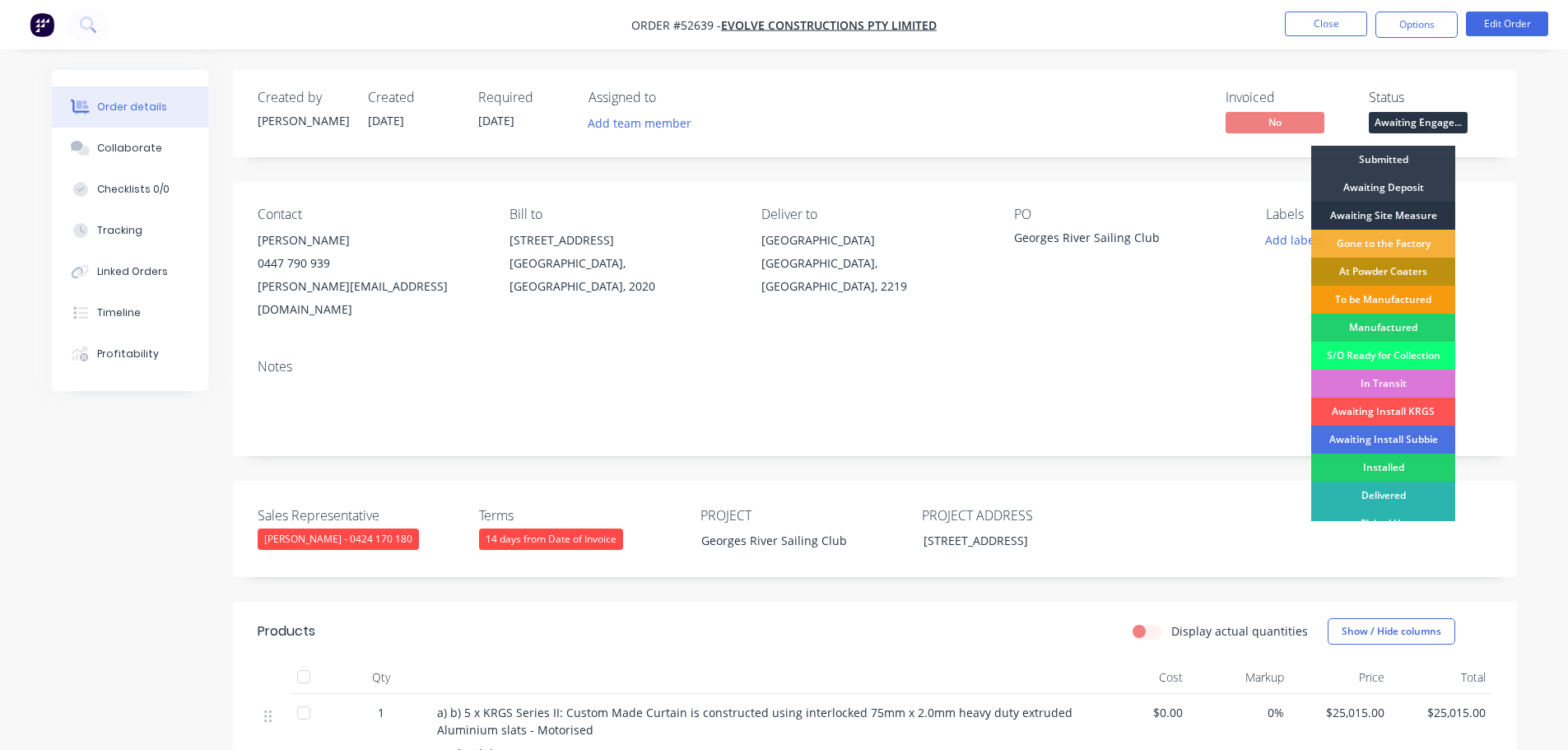
click at [1386, 213] on div "Awaiting Site Measure" at bounding box center [1384, 215] width 144 height 28
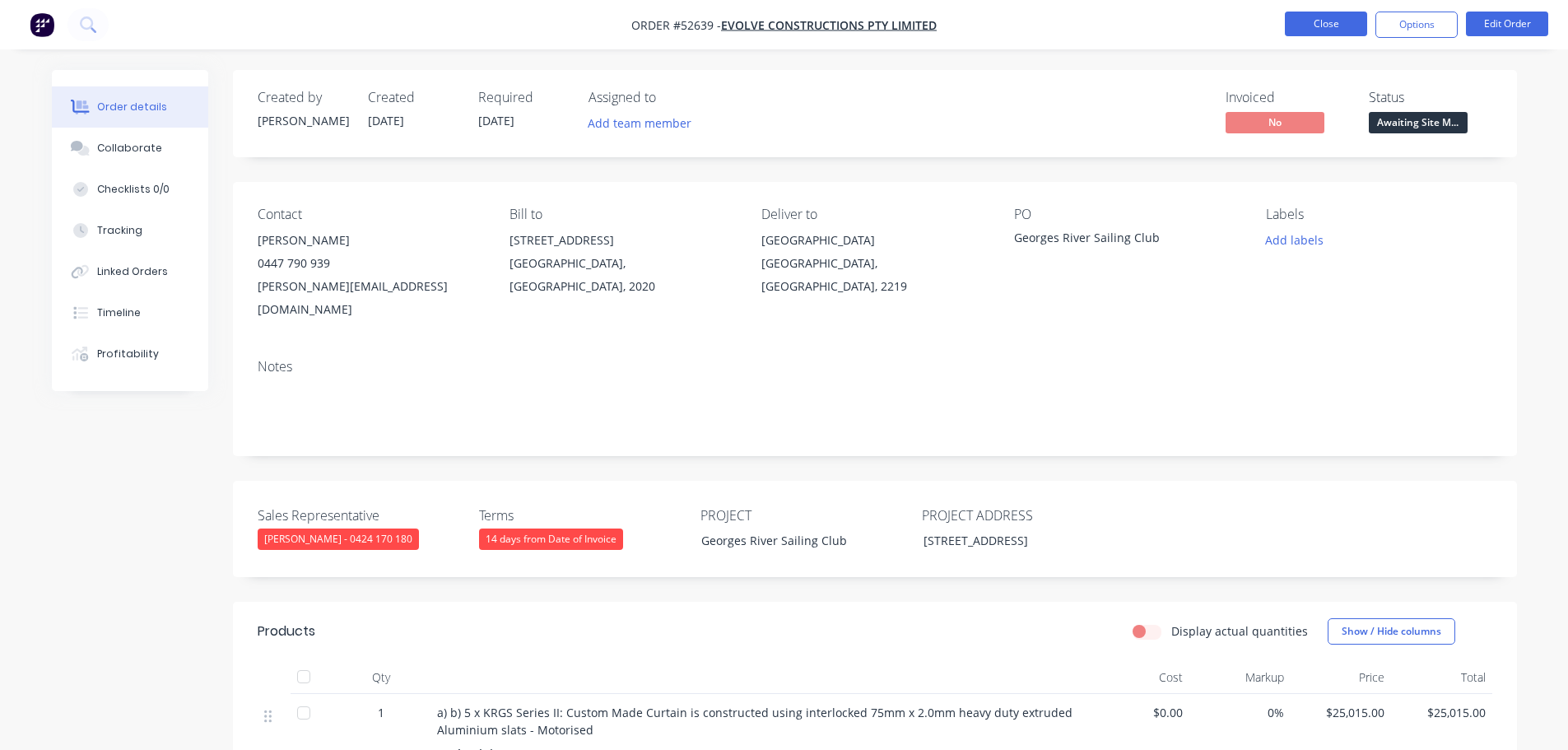
click at [1311, 32] on button "Close" at bounding box center [1326, 24] width 82 height 25
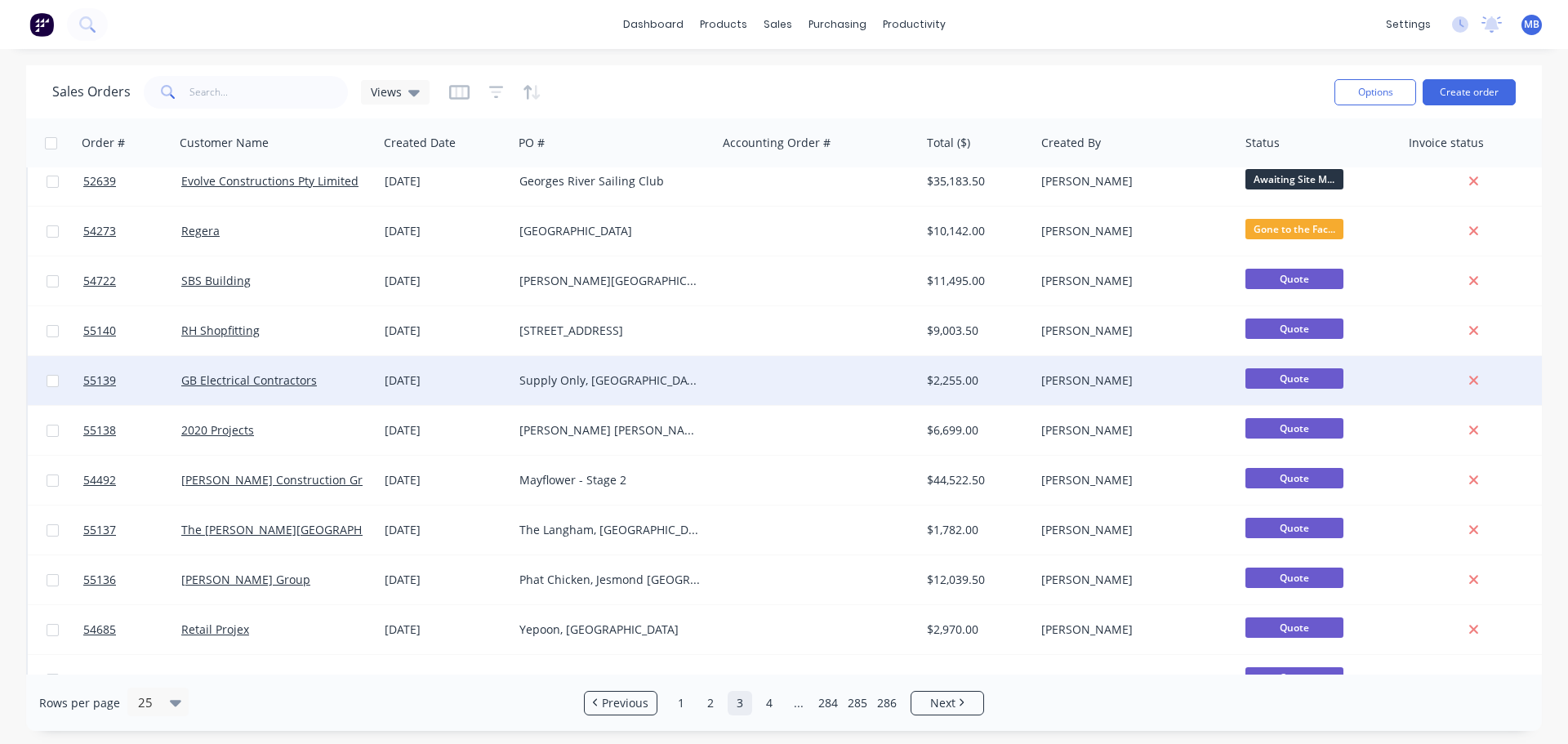
scroll to position [571, 0]
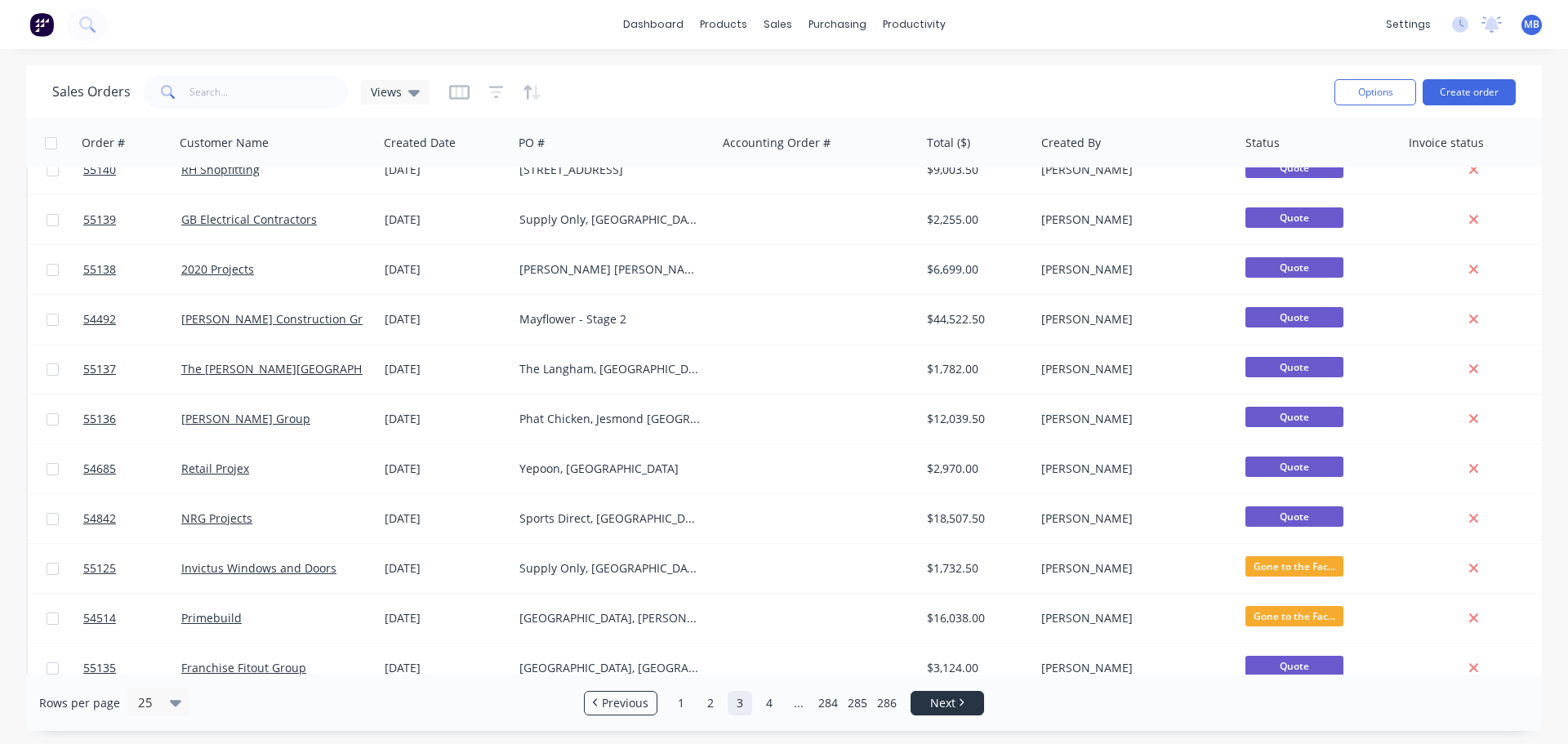
click at [960, 699] on link "Next" at bounding box center [947, 703] width 72 height 16
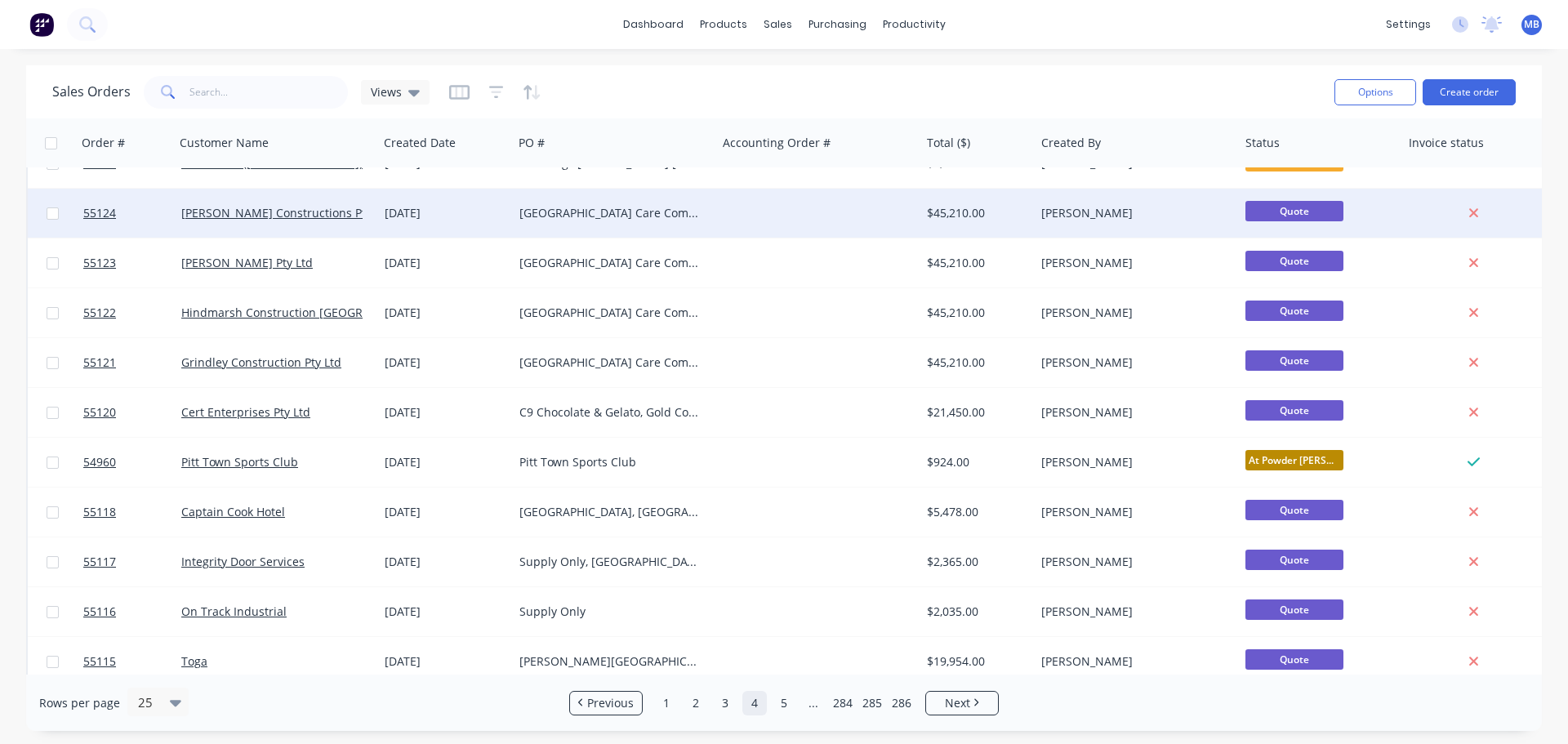
scroll to position [747, 0]
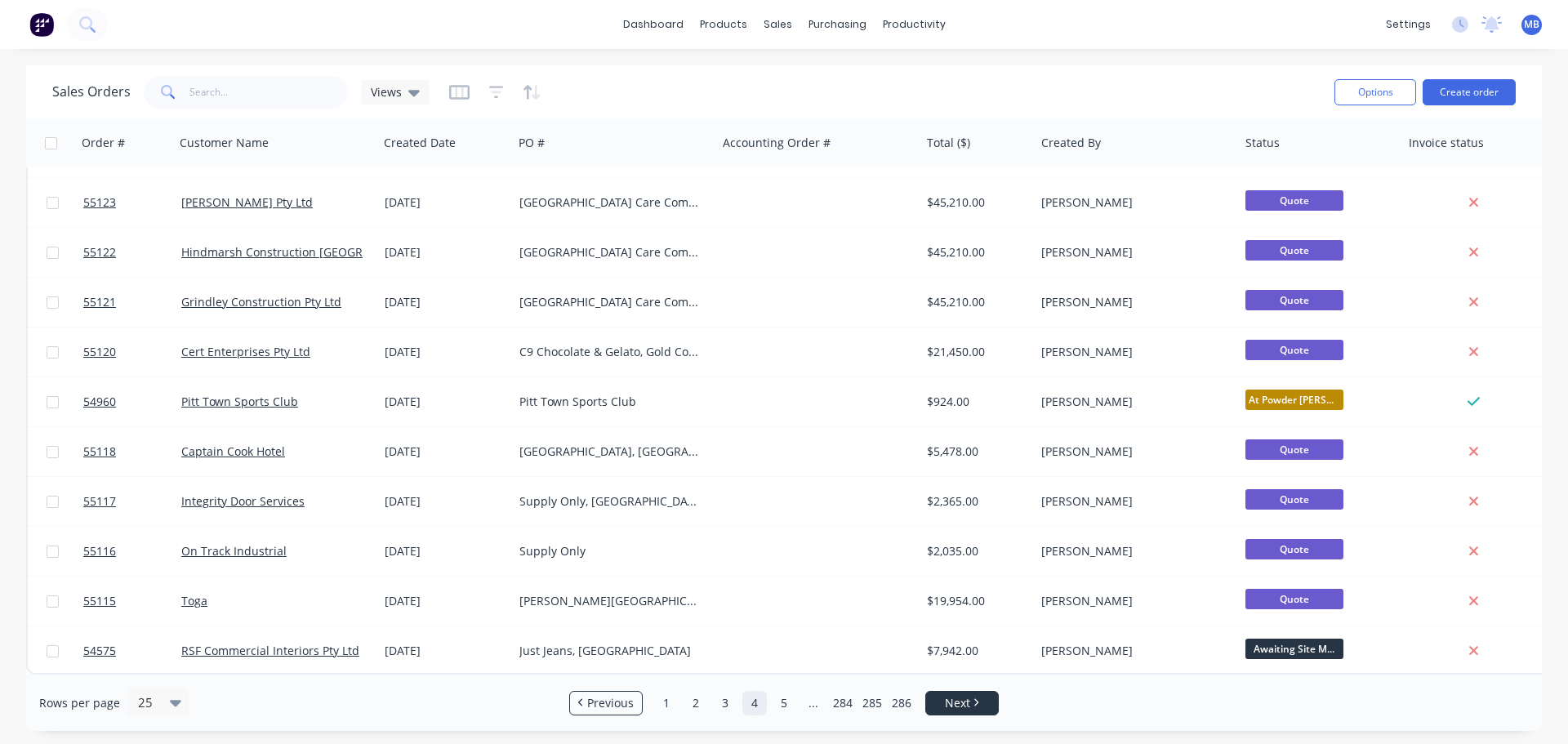
click at [942, 704] on link "Next" at bounding box center [961, 703] width 72 height 16
